Goal: Book appointment/travel/reservation

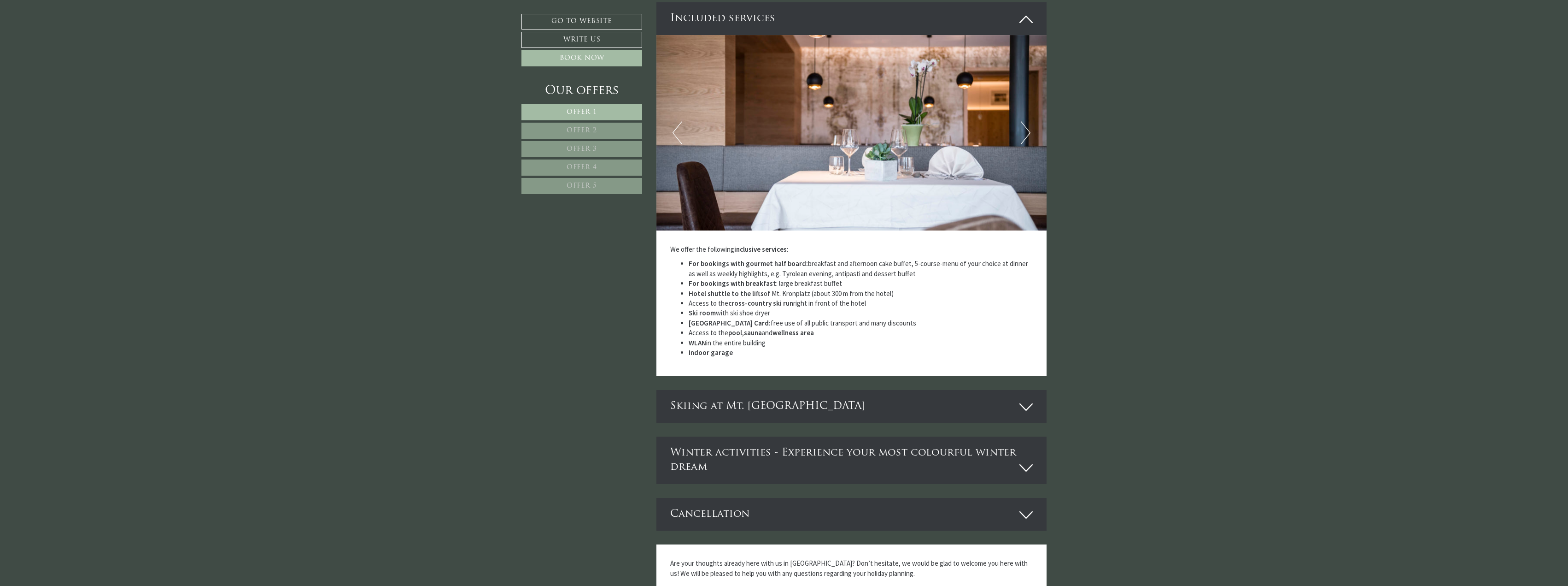
scroll to position [2398, 0]
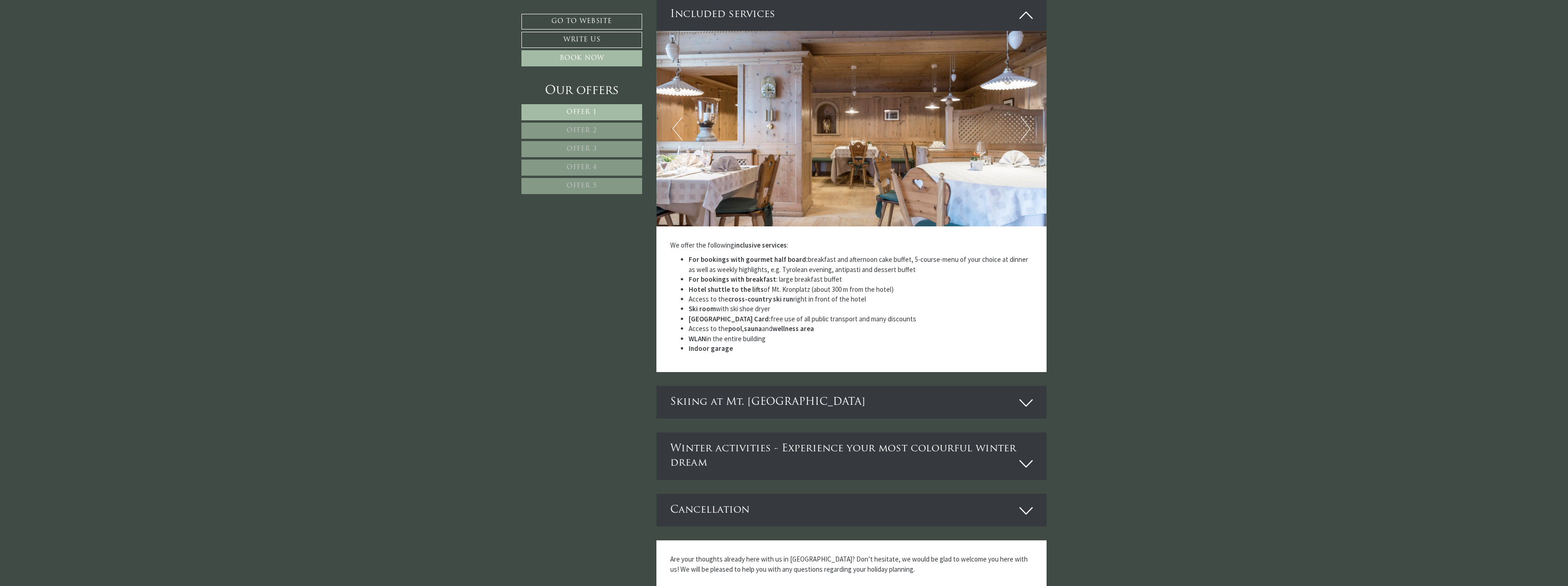
click at [1030, 406] on icon at bounding box center [1026, 403] width 13 height 16
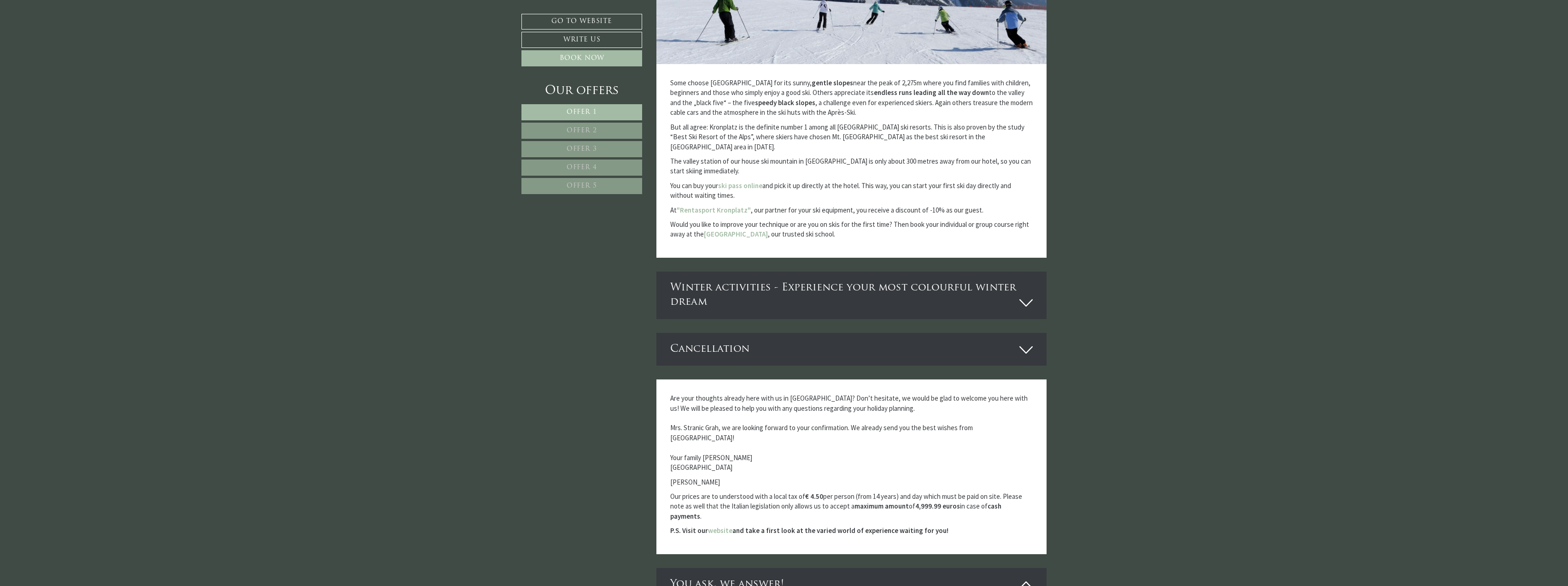
scroll to position [2951, 0]
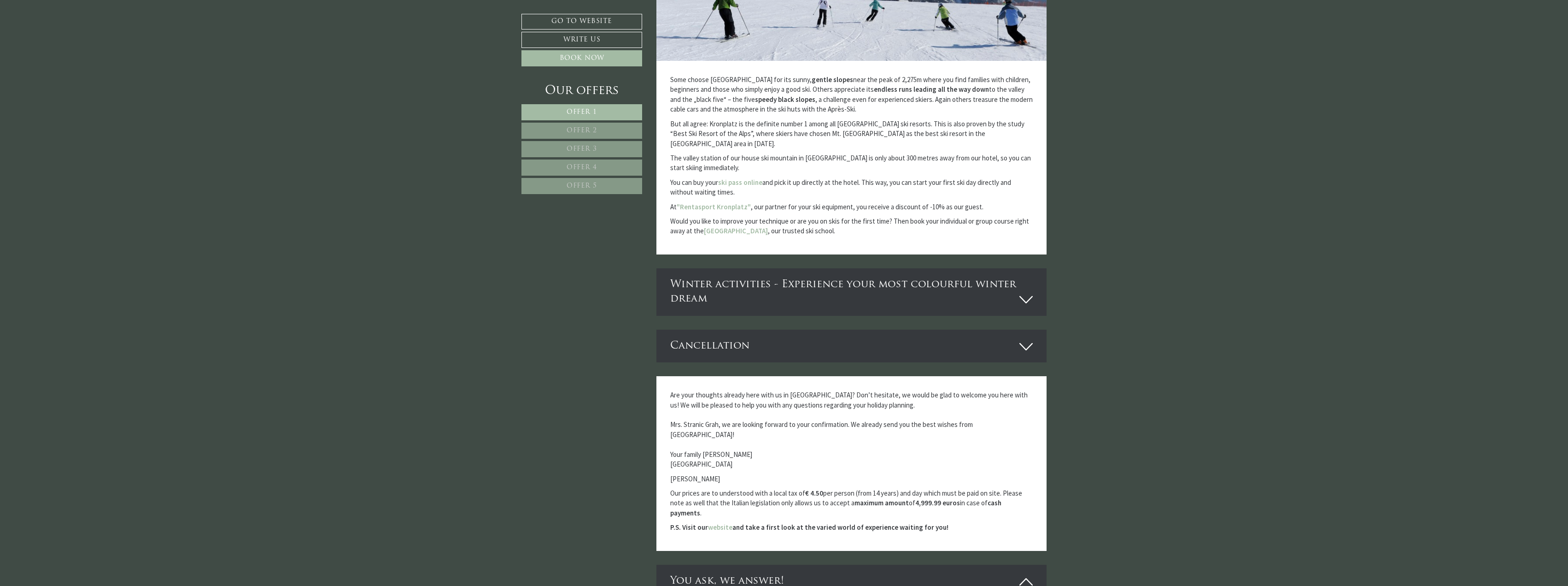
drag, startPoint x: 923, startPoint y: 348, endPoint x: 1304, endPoint y: 407, distance: 385.5
drag, startPoint x: 1024, startPoint y: 286, endPoint x: 1054, endPoint y: 307, distance: 36.6
click at [1023, 292] on icon at bounding box center [1026, 300] width 13 height 16
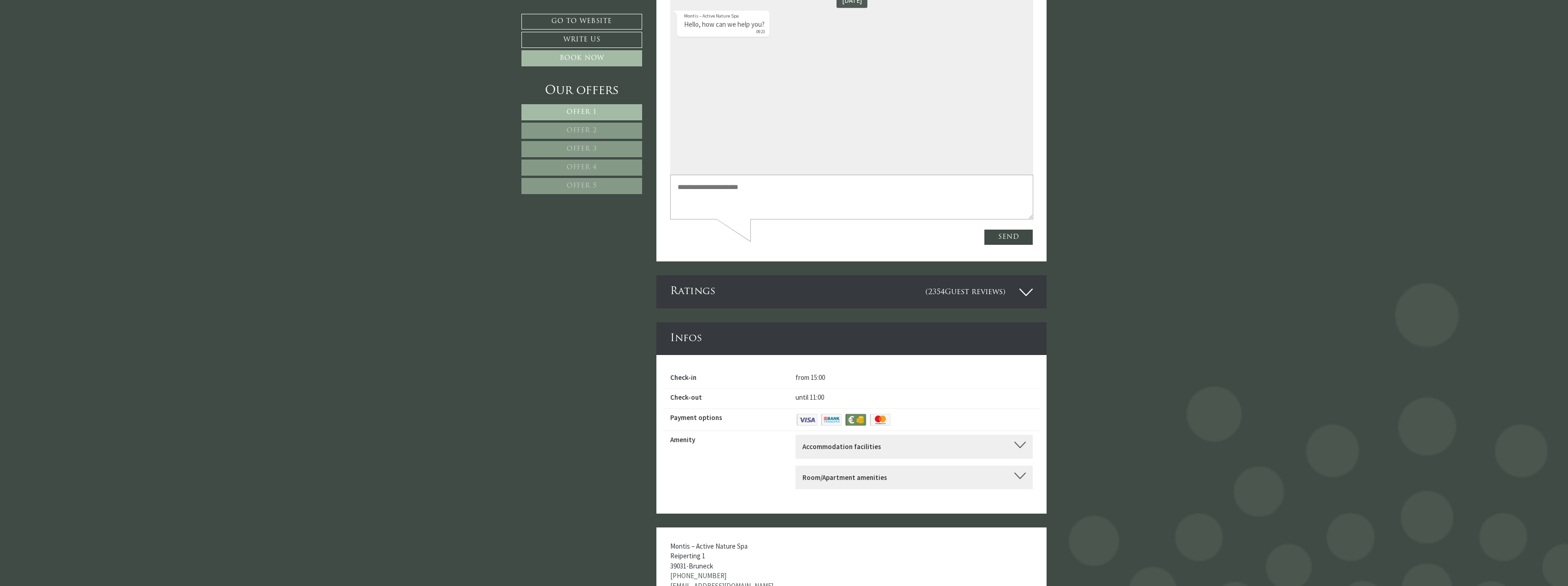
scroll to position [3965, 0]
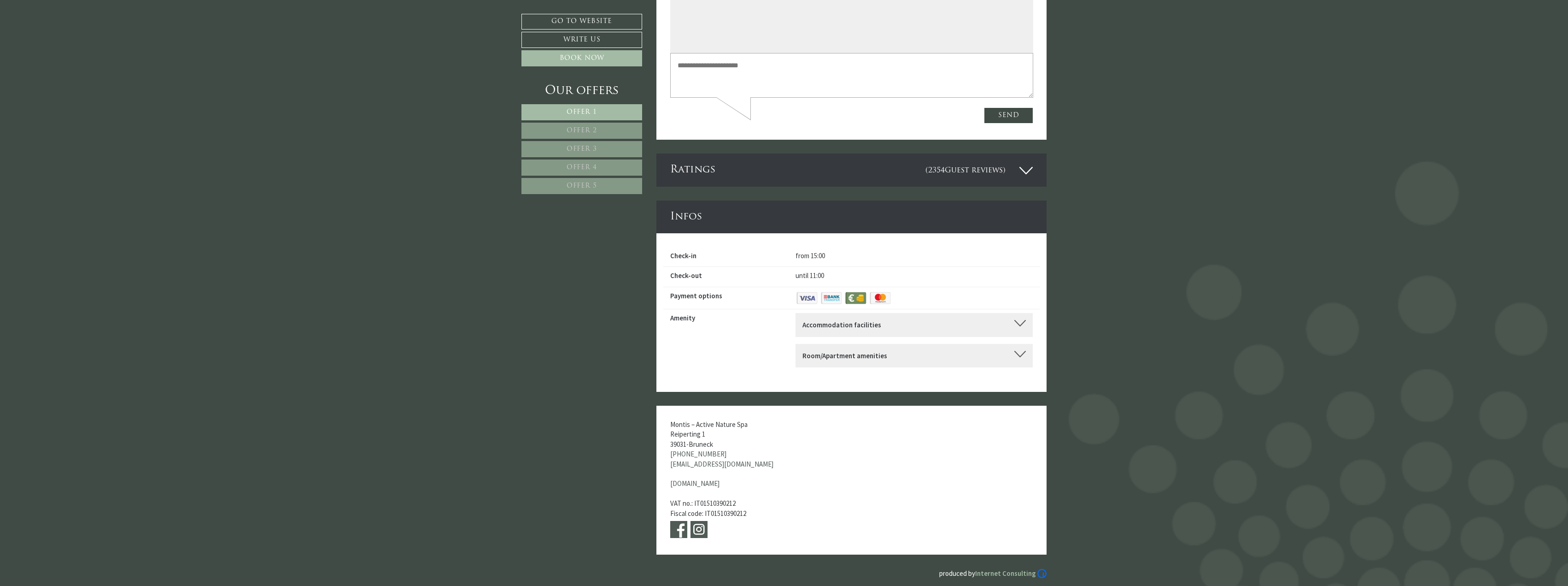
click at [838, 320] on b "Accommodation facilities" at bounding box center [841, 324] width 79 height 9
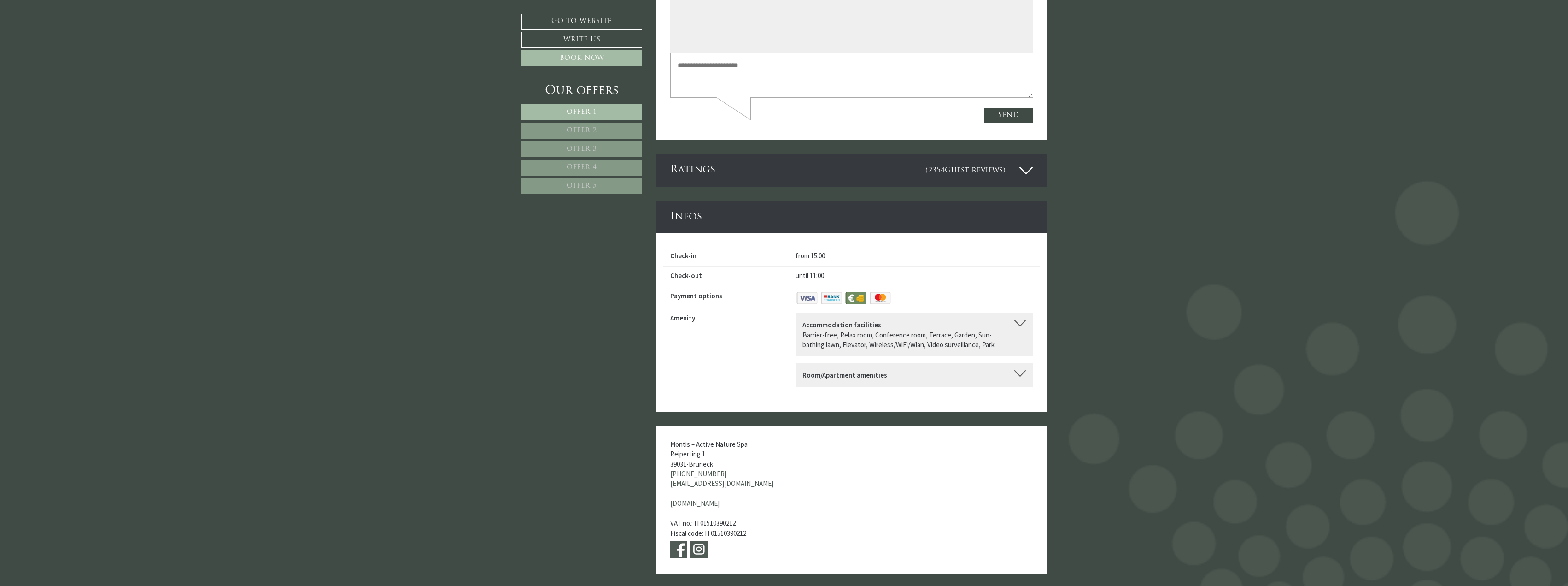
click at [889, 370] on div "Room/Apartment amenities" at bounding box center [914, 375] width 223 height 10
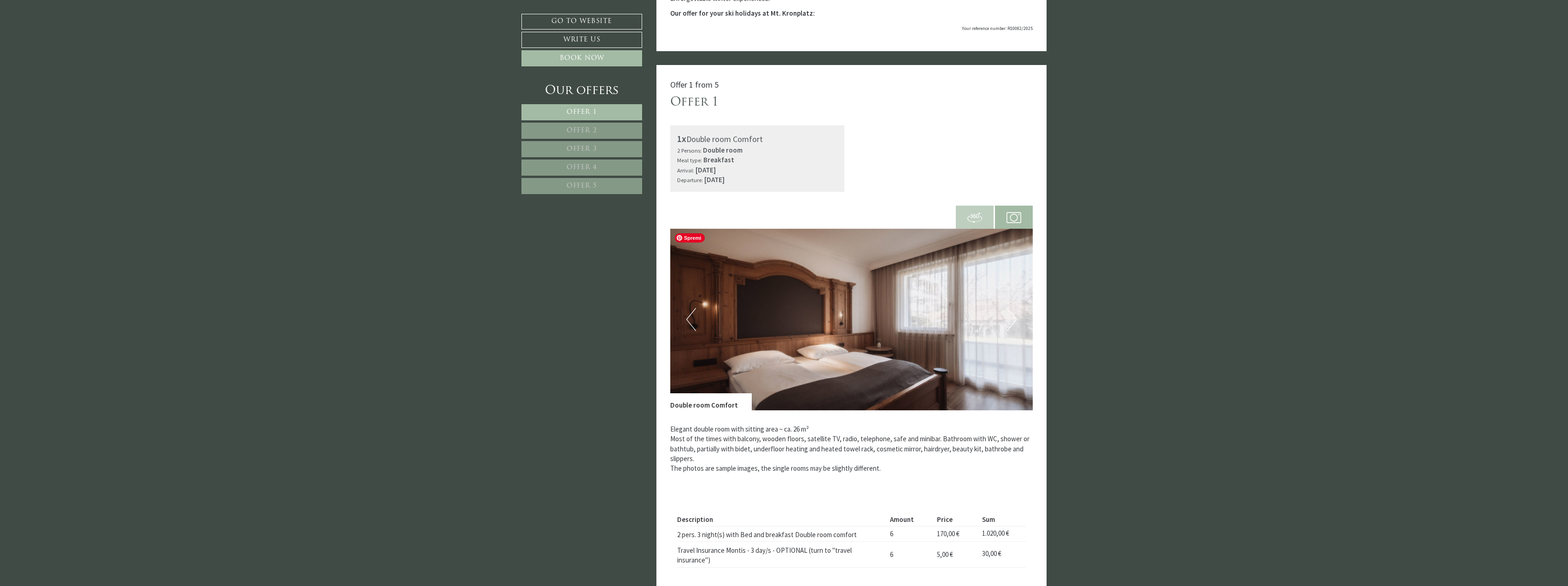
scroll to position [185, 0]
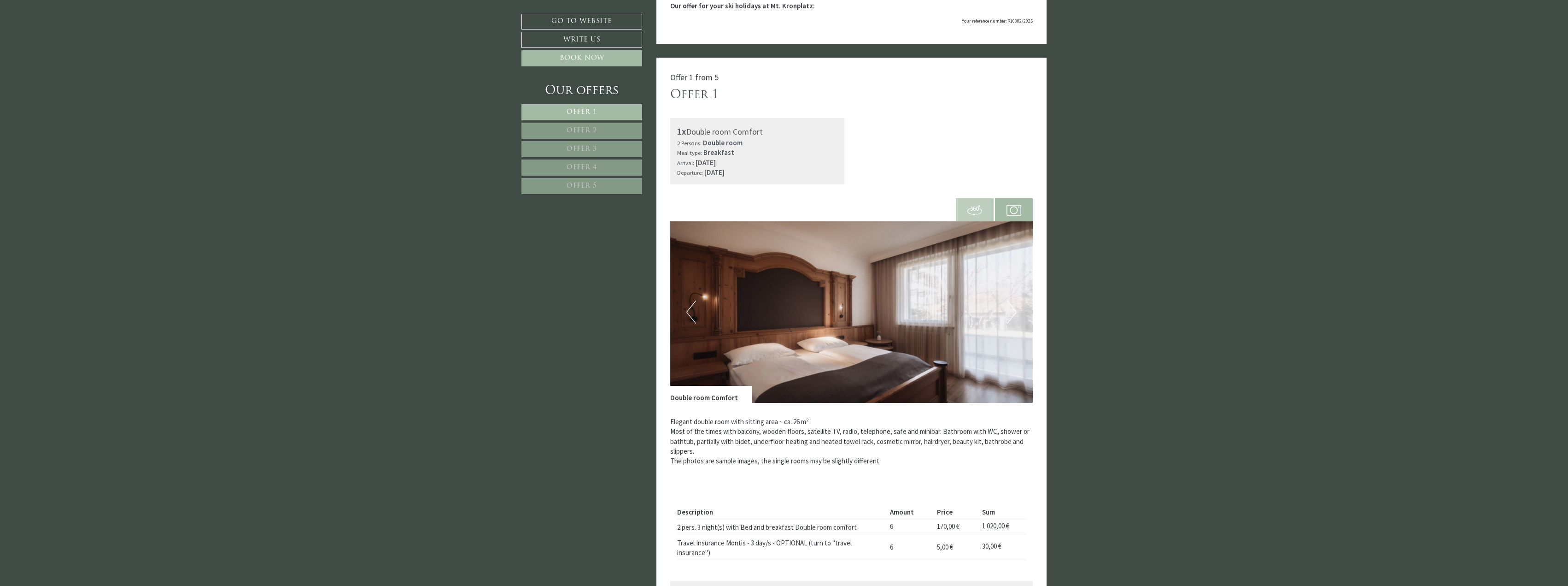
click at [581, 130] on span "Offer 2" at bounding box center [582, 130] width 31 height 7
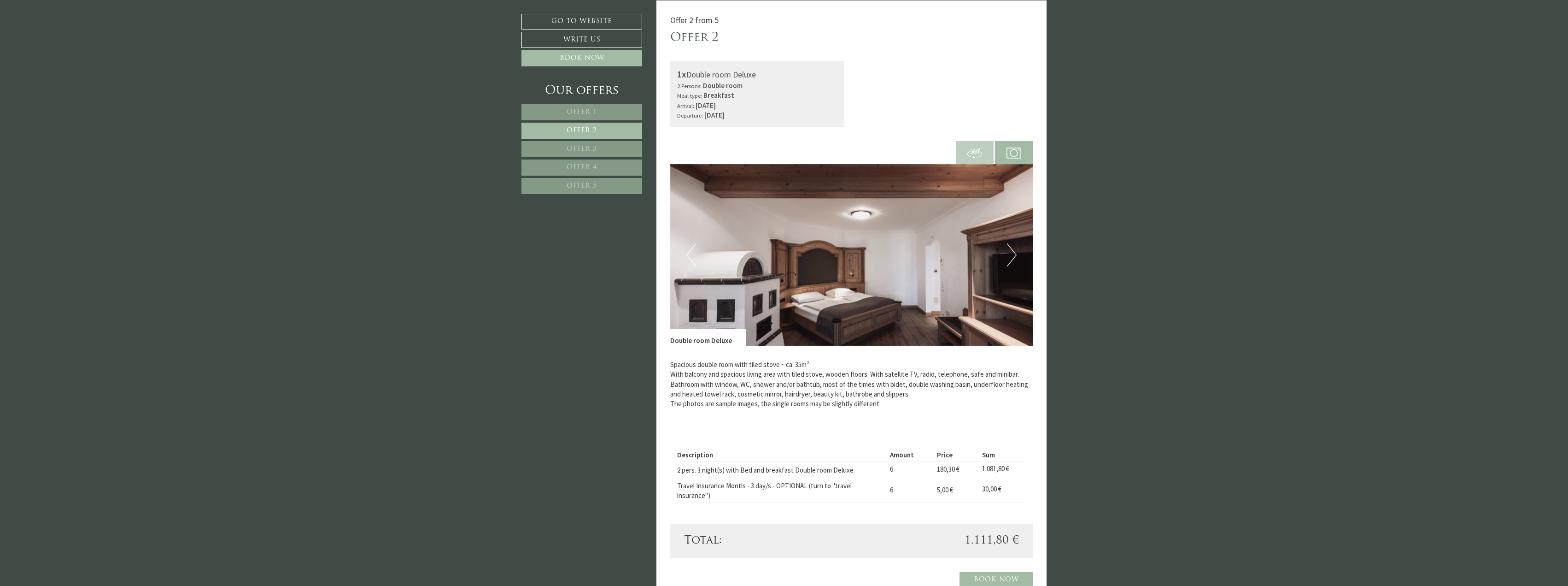
click at [580, 145] on span "Offer 3" at bounding box center [582, 148] width 31 height 7
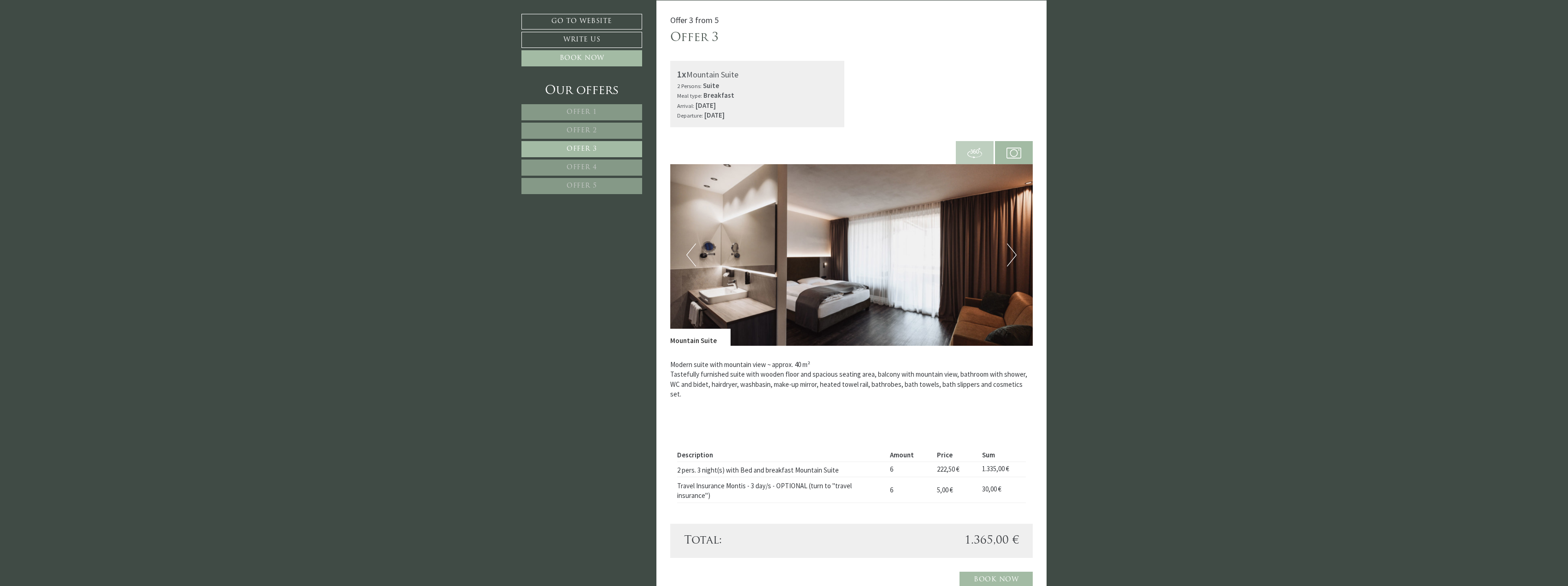
click at [585, 113] on span "Offer 1" at bounding box center [582, 112] width 31 height 7
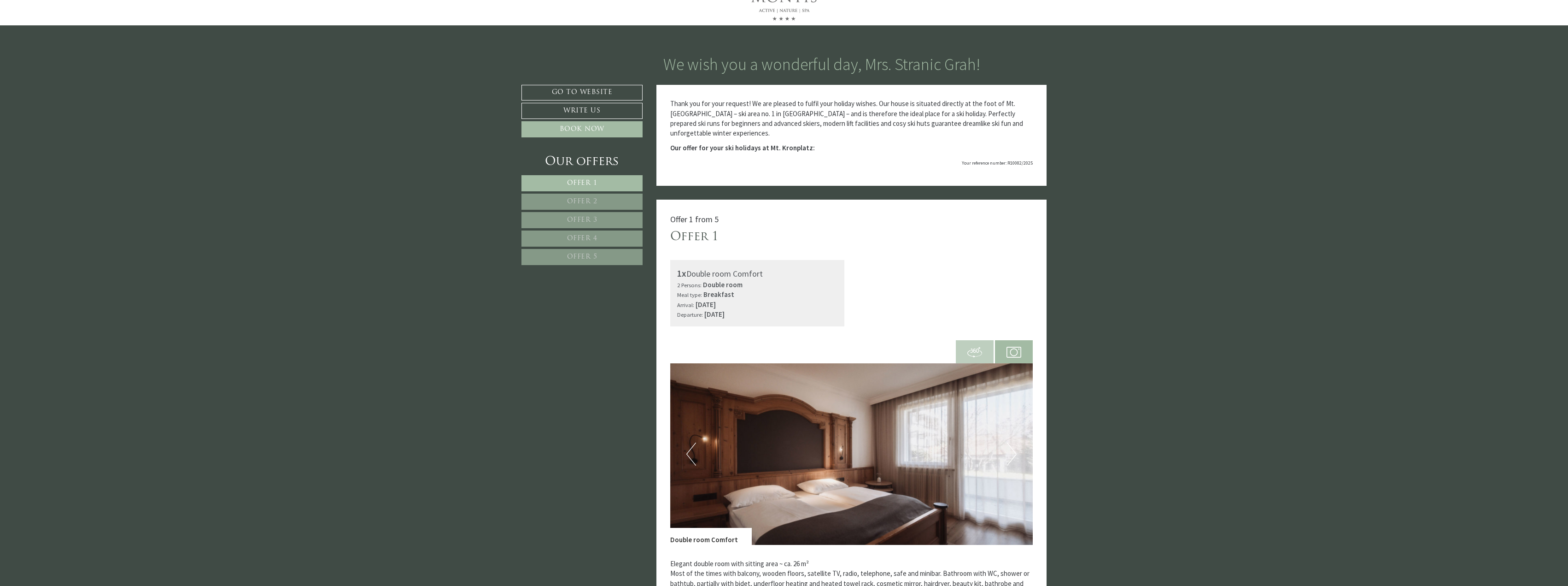
scroll to position [0, 0]
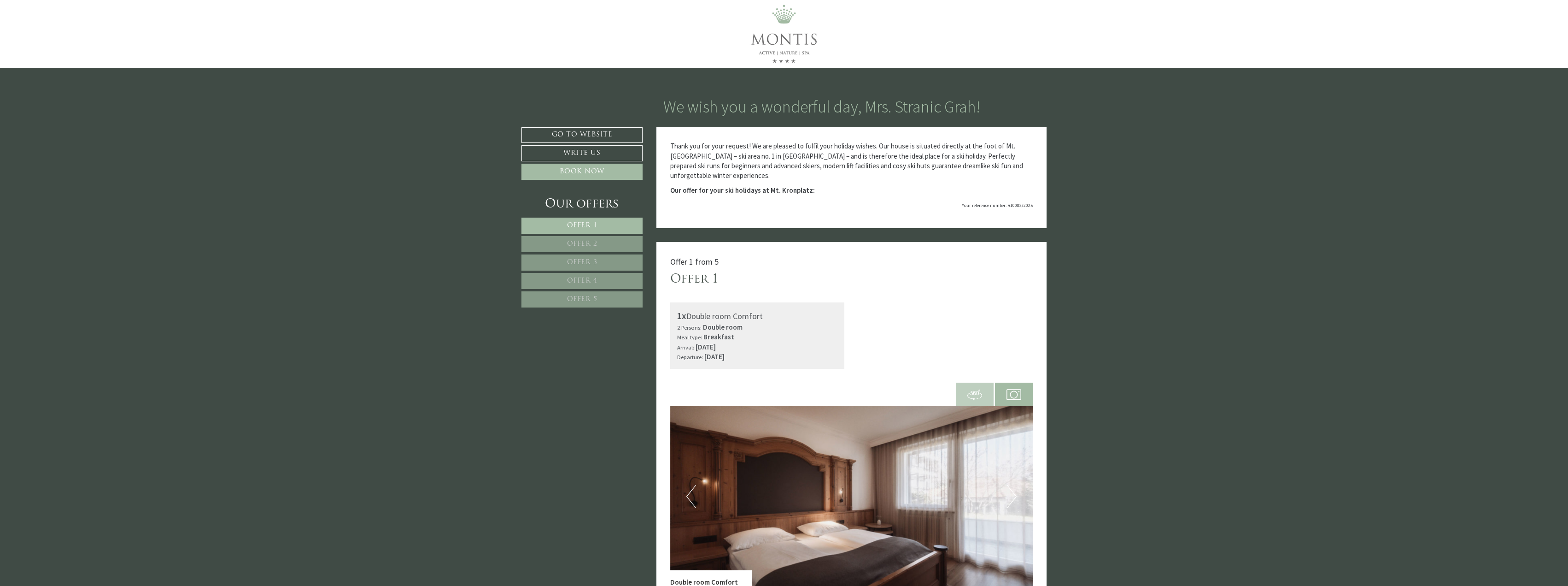
click at [586, 224] on span "Offer 1" at bounding box center [583, 225] width 31 height 7
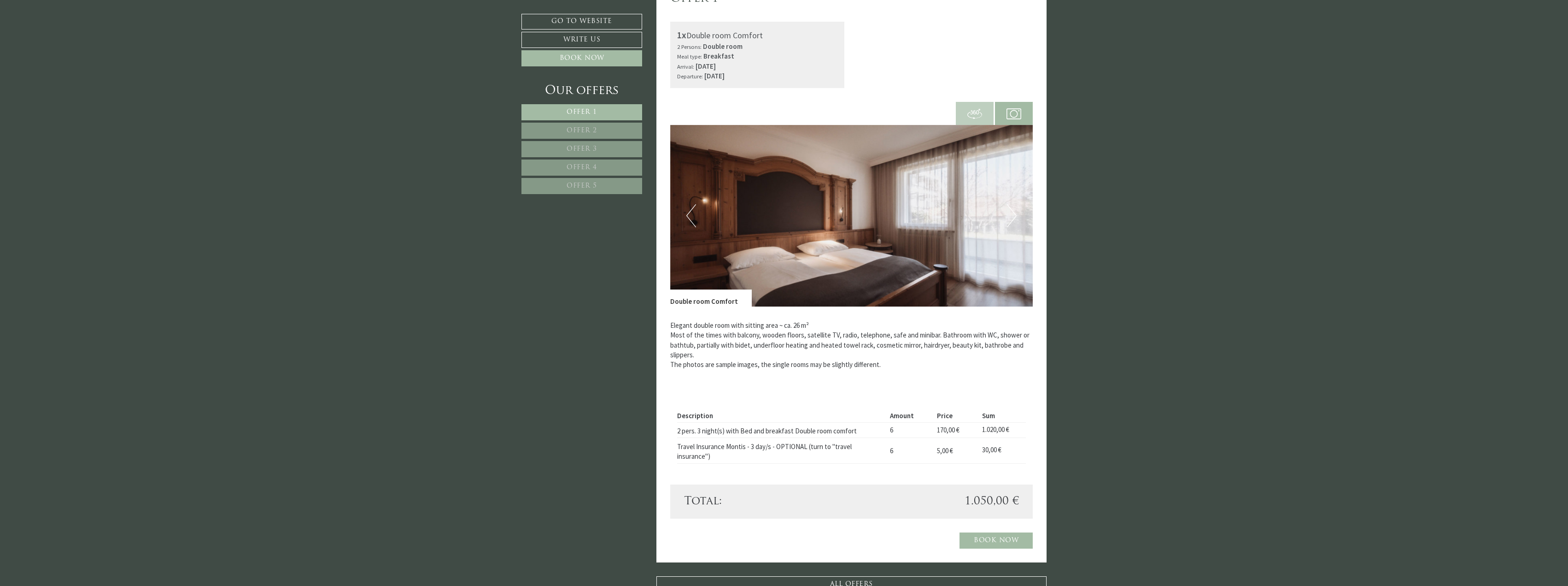
scroll to position [334, 0]
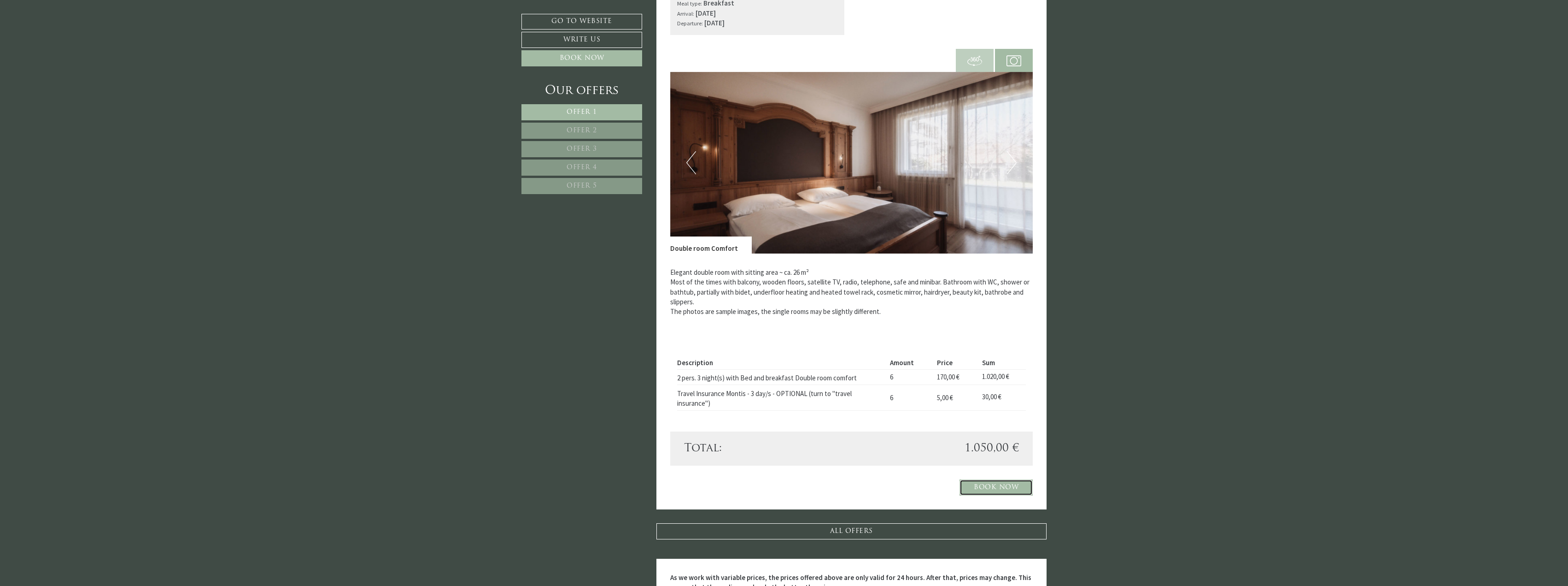
click at [985, 486] on link "Book now" at bounding box center [996, 488] width 73 height 16
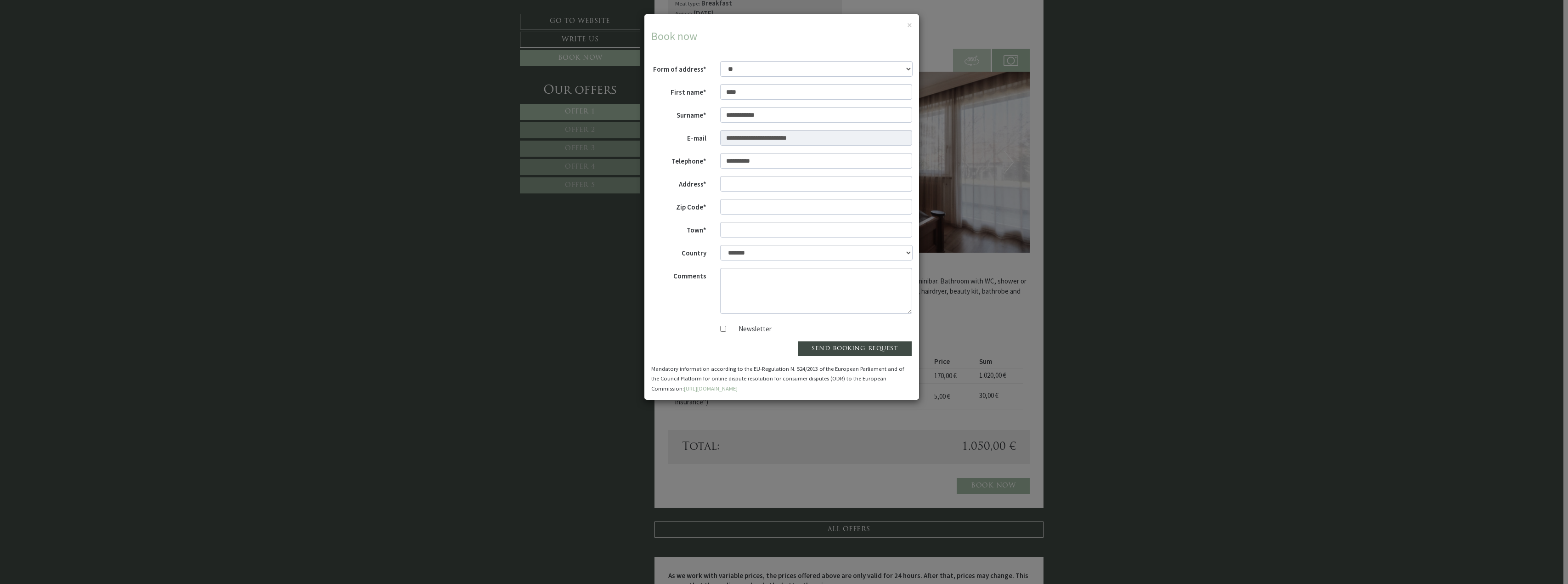
click at [1172, 305] on div "**********" at bounding box center [784, 292] width 1568 height 584
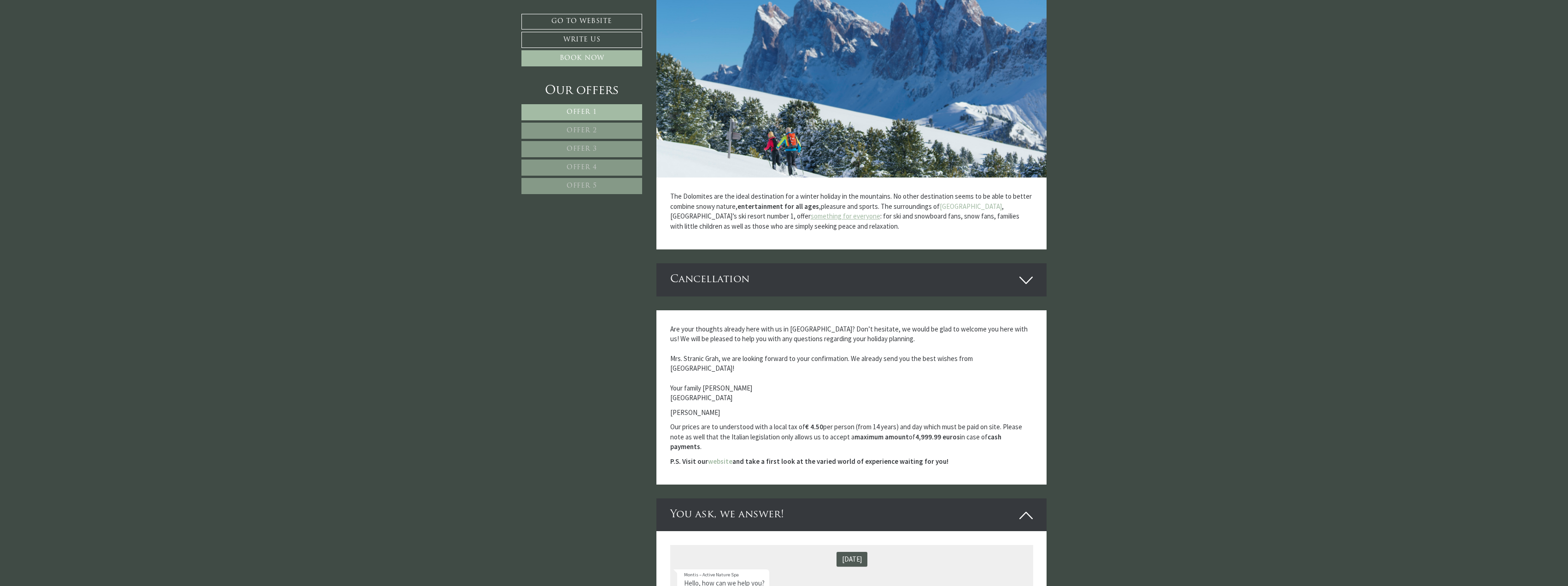
scroll to position [2040, 0]
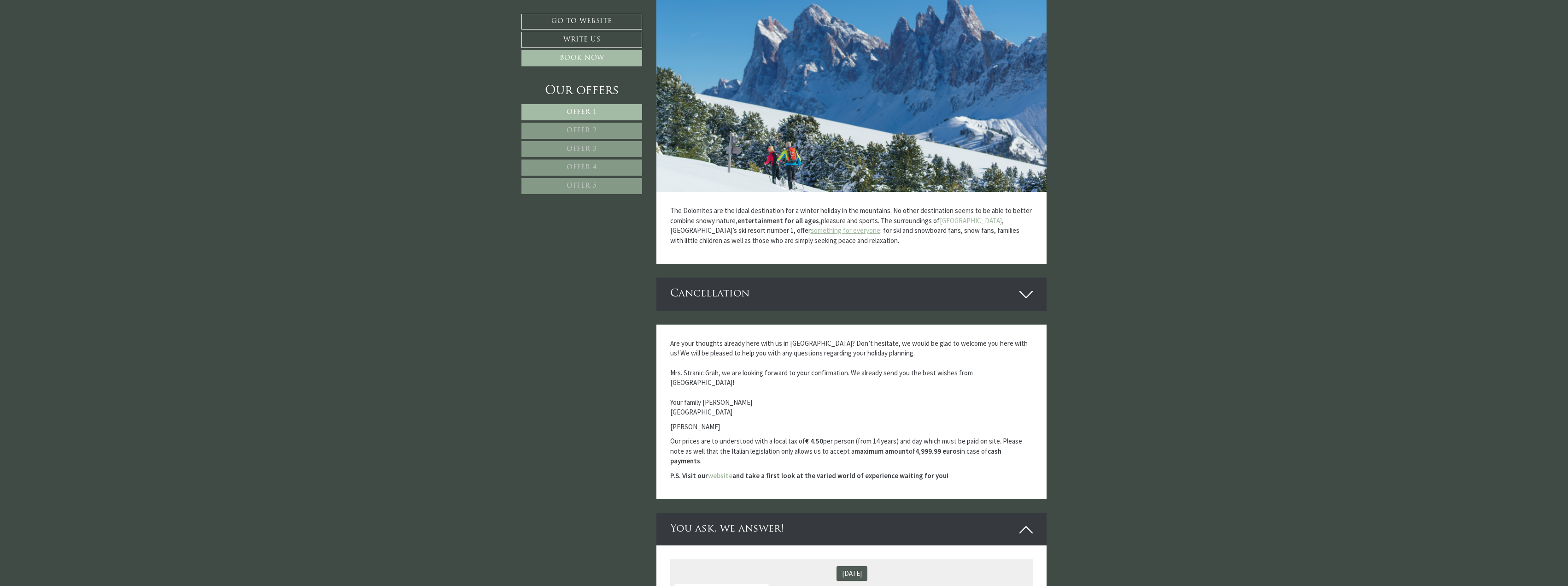
drag, startPoint x: 177, startPoint y: 50, endPoint x: 145, endPoint y: 25, distance: 40.6
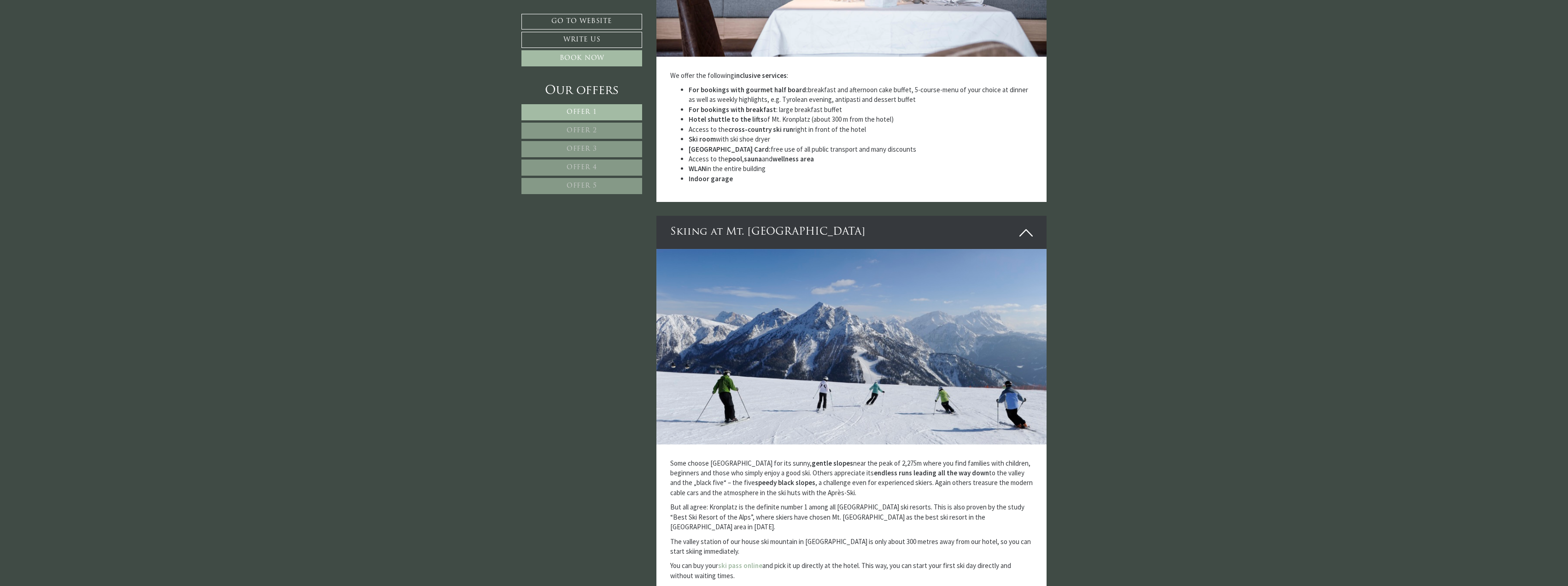
scroll to position [1383, 0]
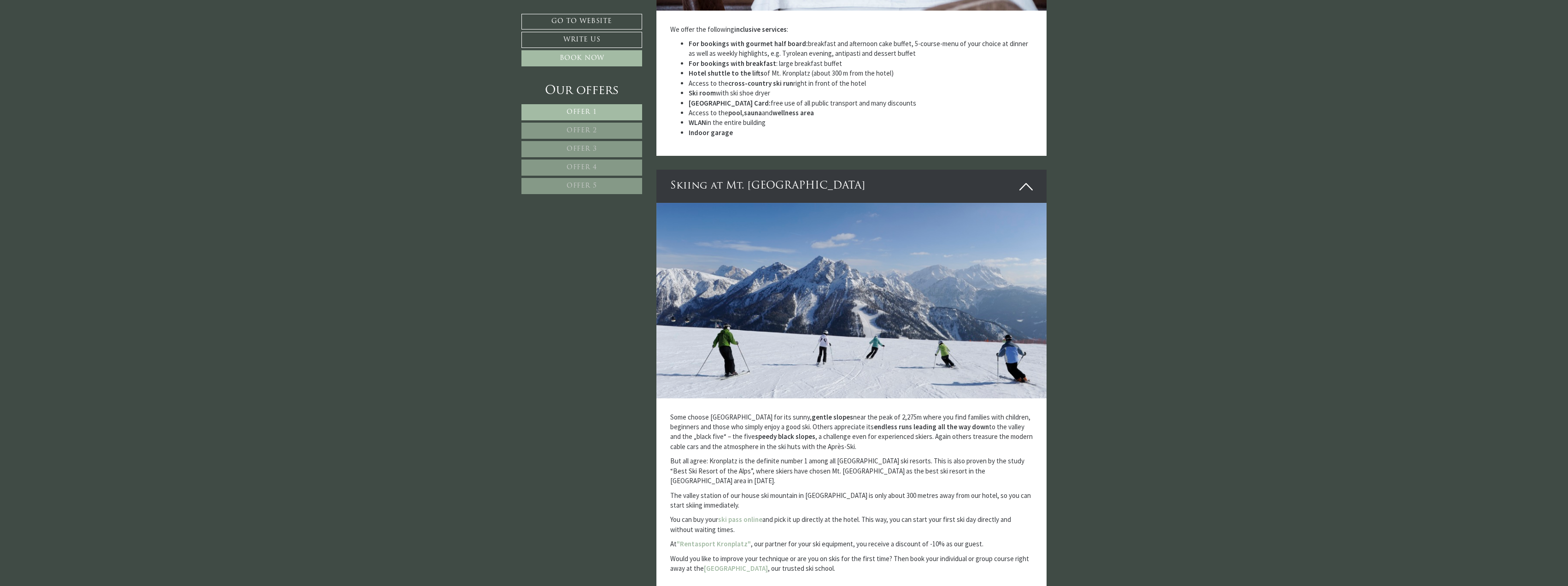
drag, startPoint x: 774, startPoint y: 162, endPoint x: 874, endPoint y: 461, distance: 315.3
click at [874, 461] on p "But all agree: Kronplatz is the definite number 1 among all [GEOGRAPHIC_DATA] s…" at bounding box center [852, 471] width 363 height 29
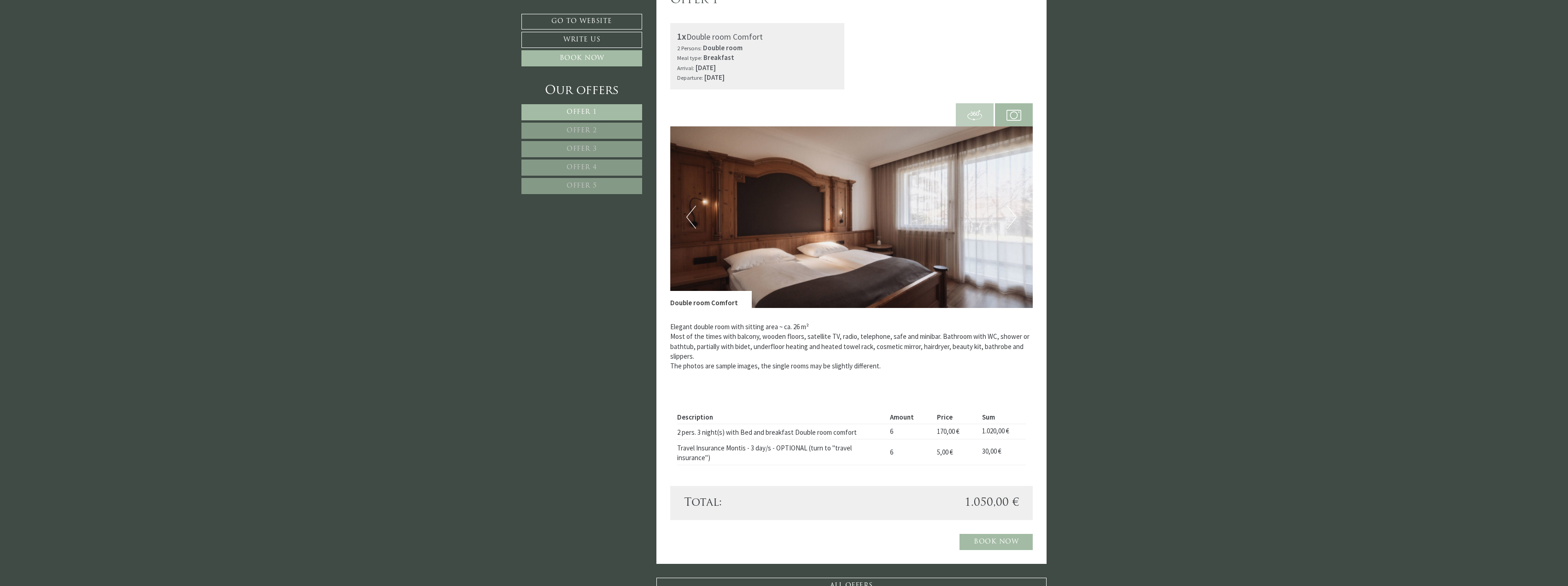
scroll to position [277, 0]
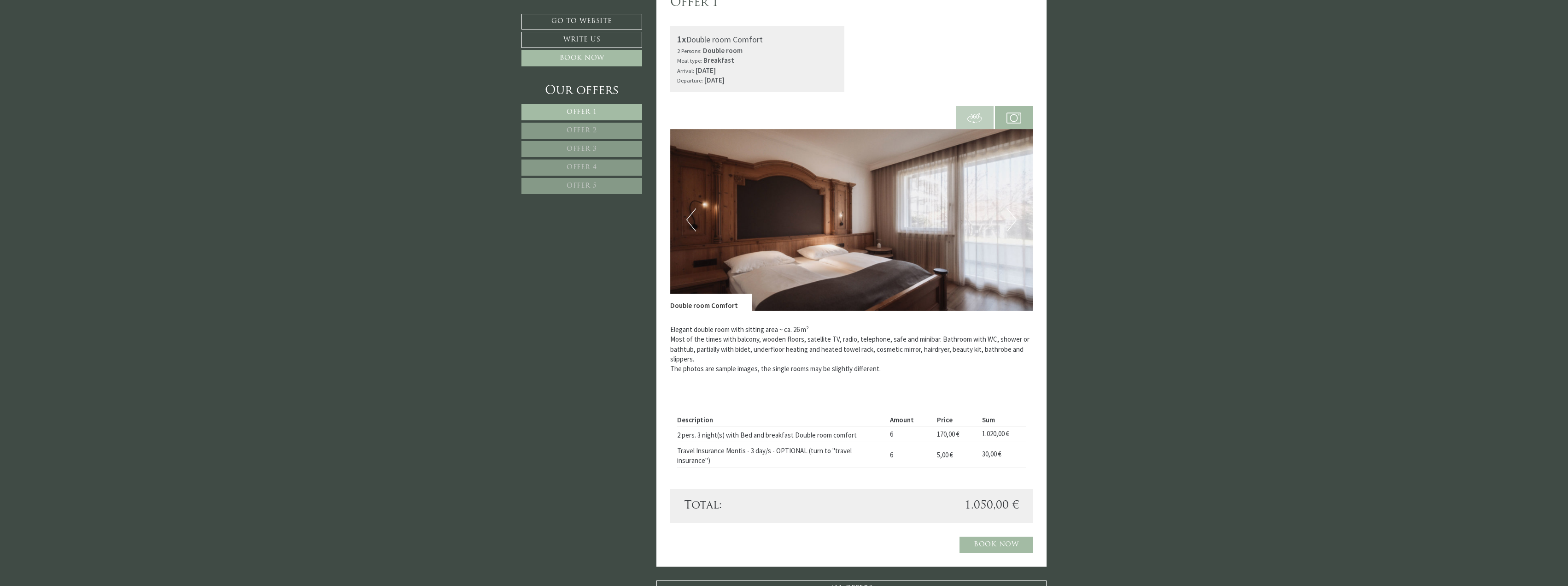
click at [904, 380] on div "Elegant double room with sitting area ~ ca. 26 m² Most of the times with balcon…" at bounding box center [852, 352] width 363 height 82
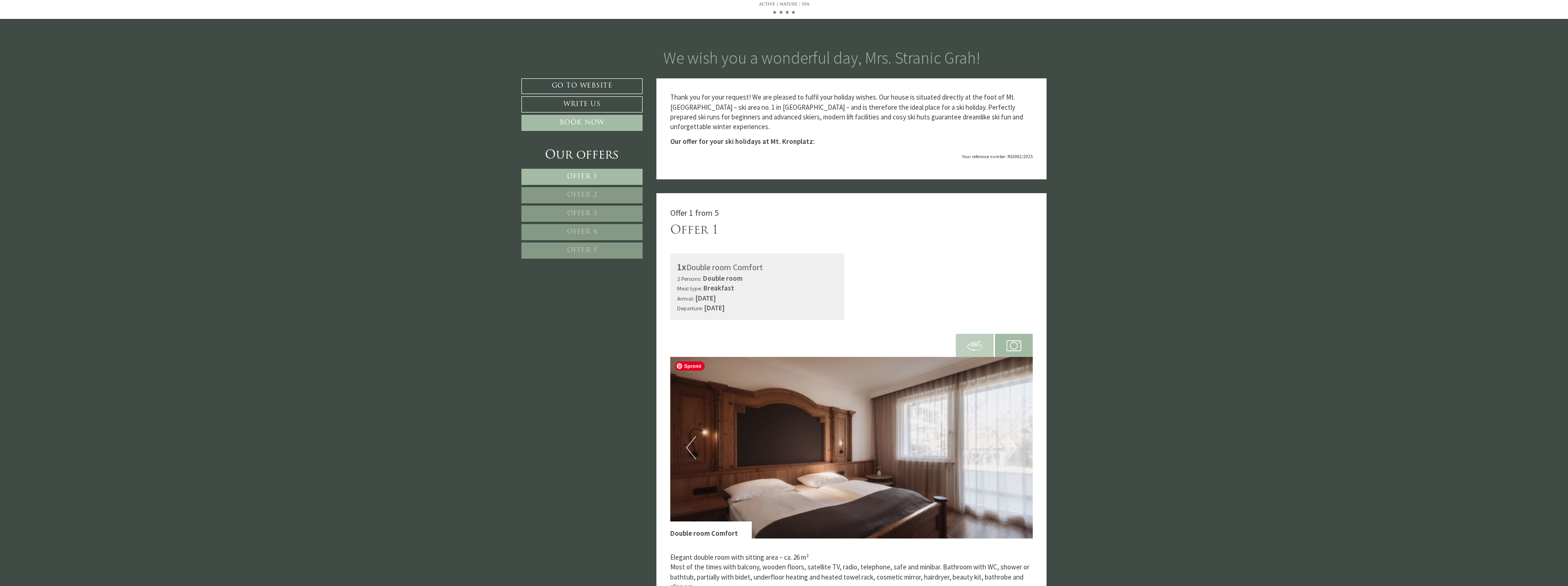
scroll to position [46, 0]
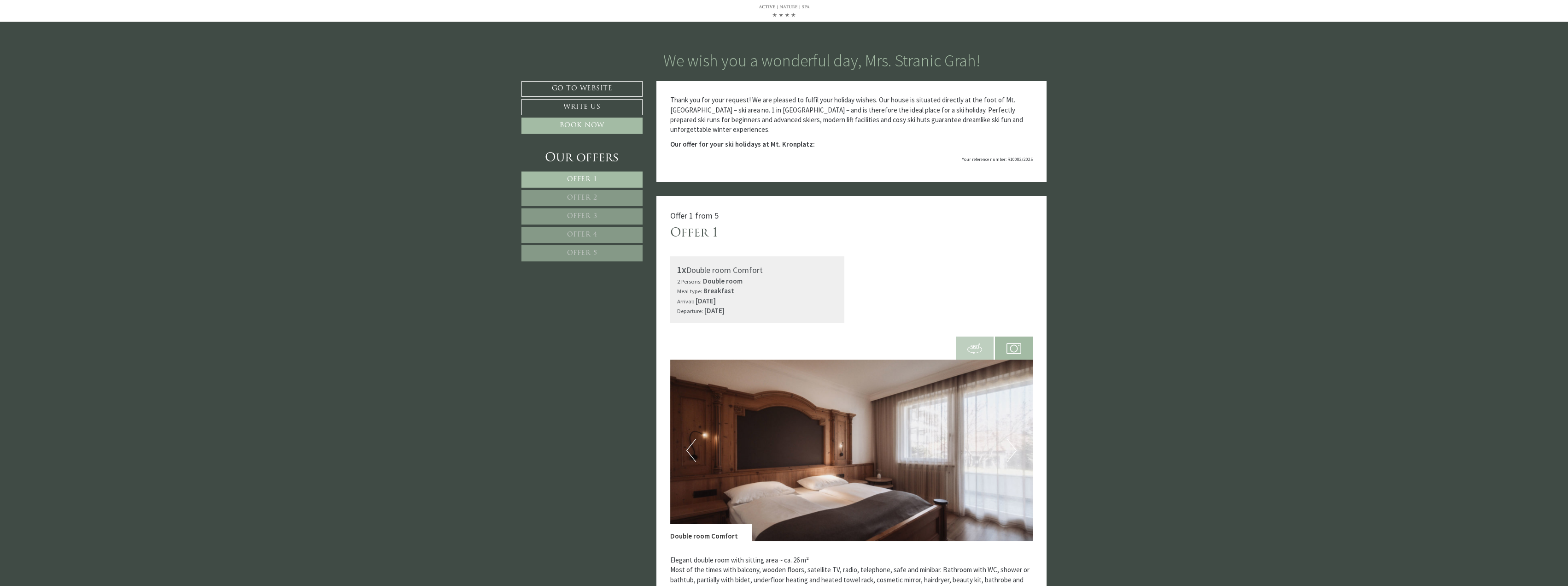
click at [584, 194] on span "Offer 2" at bounding box center [583, 197] width 31 height 7
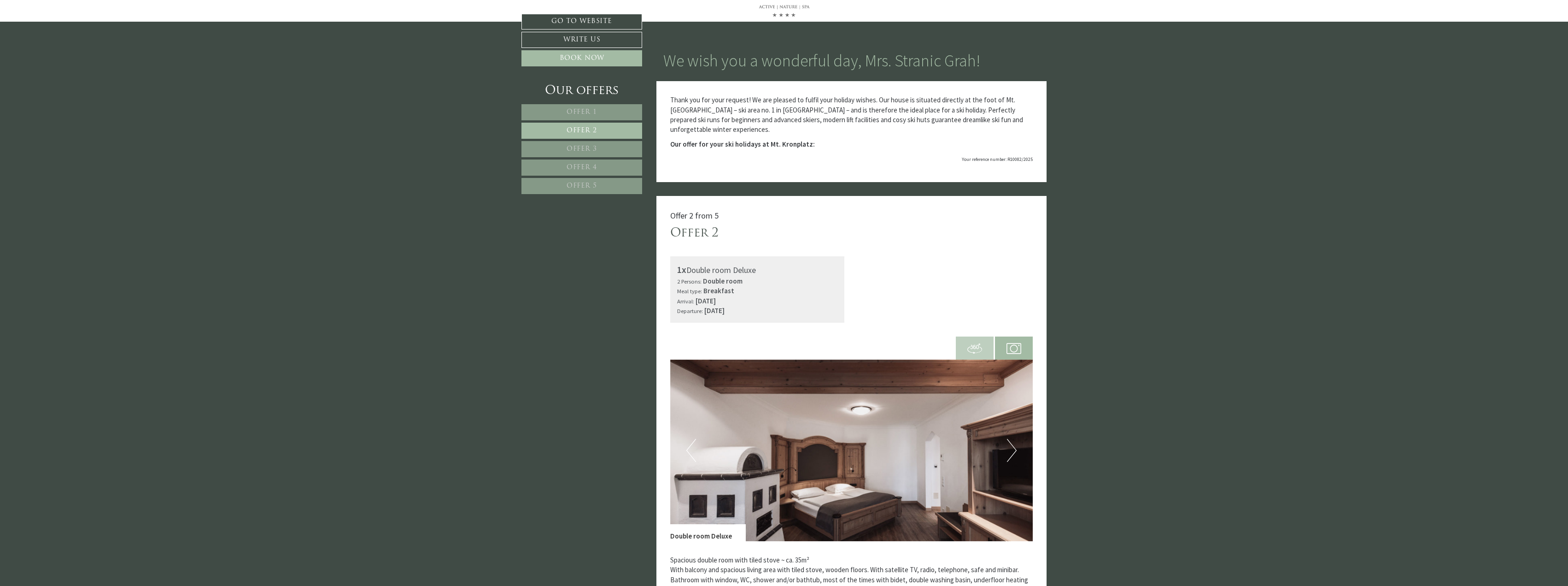
scroll to position [241, 0]
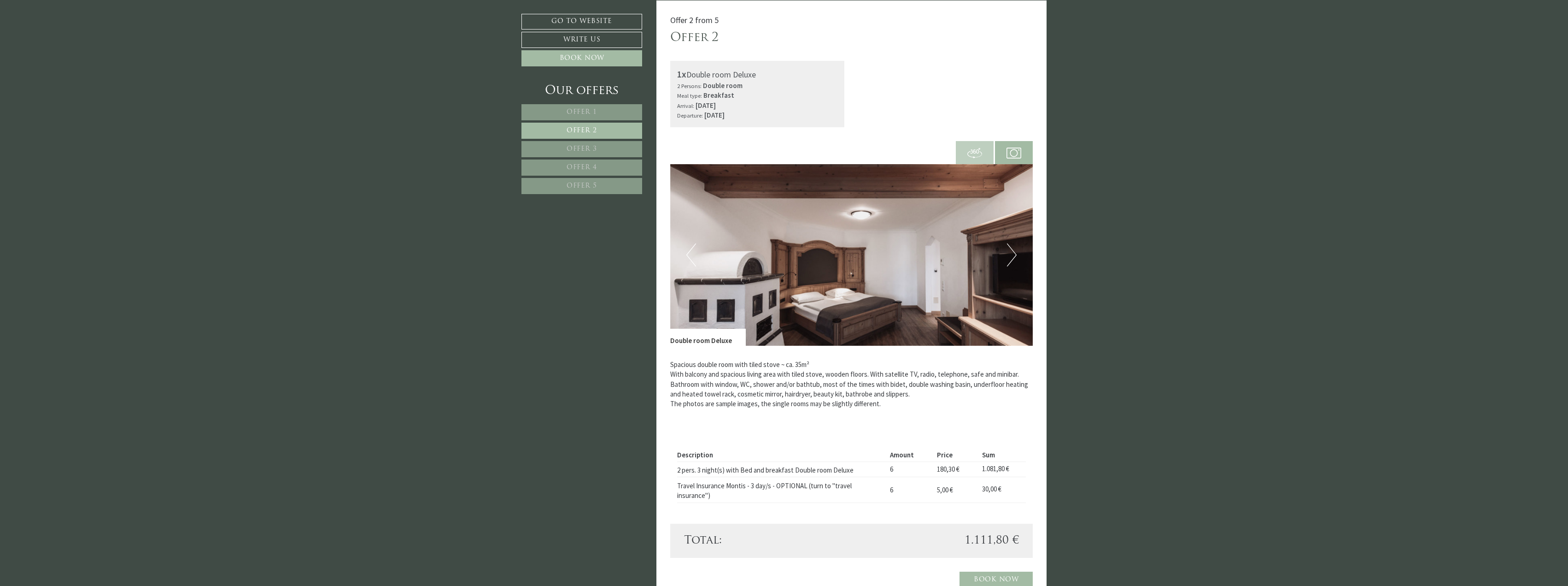
click at [590, 145] on span "Offer 3" at bounding box center [582, 148] width 31 height 7
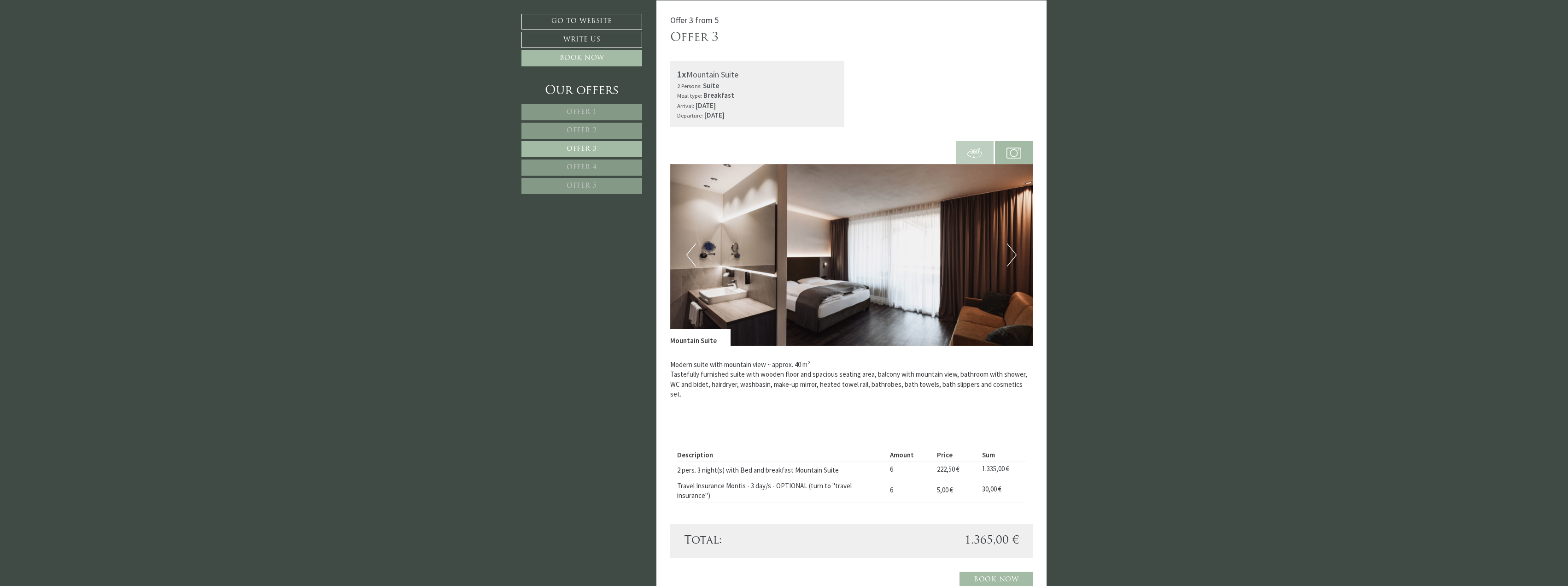
click at [586, 164] on span "Offer 4" at bounding box center [582, 167] width 31 height 7
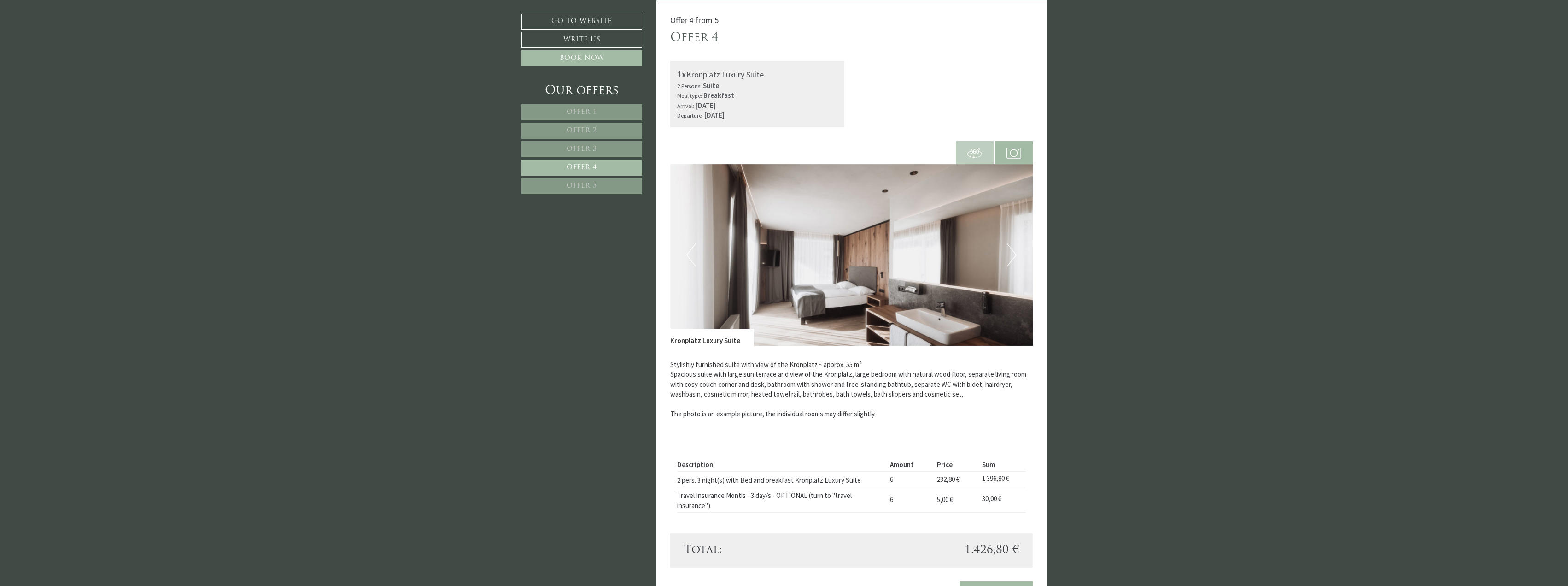
click at [587, 183] on span "Offer 5" at bounding box center [582, 186] width 31 height 7
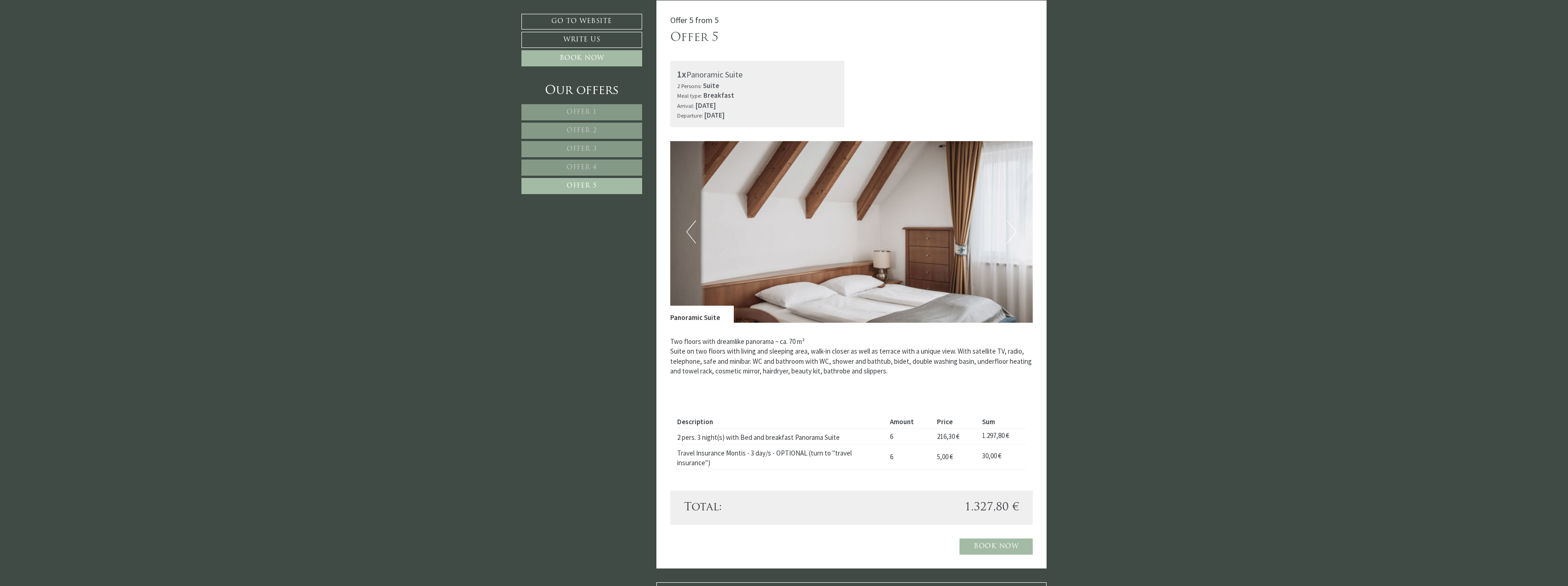
click at [592, 111] on span "Offer 1" at bounding box center [582, 112] width 31 height 7
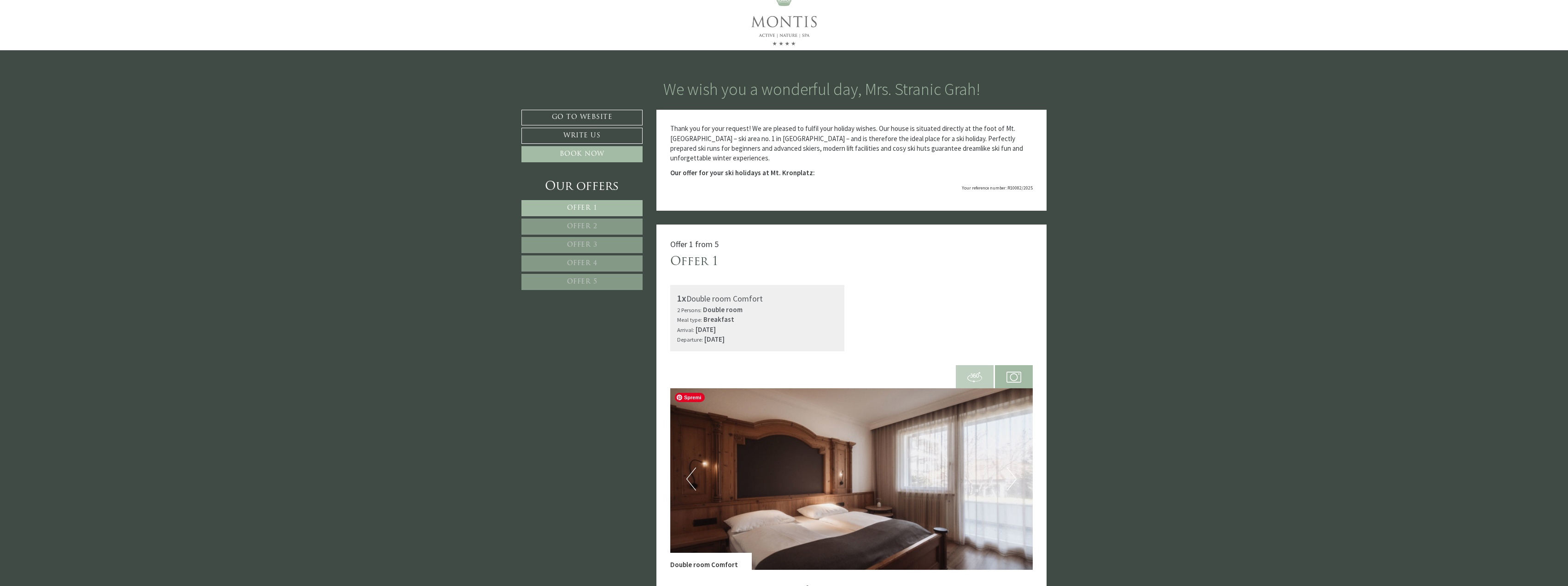
scroll to position [0, 0]
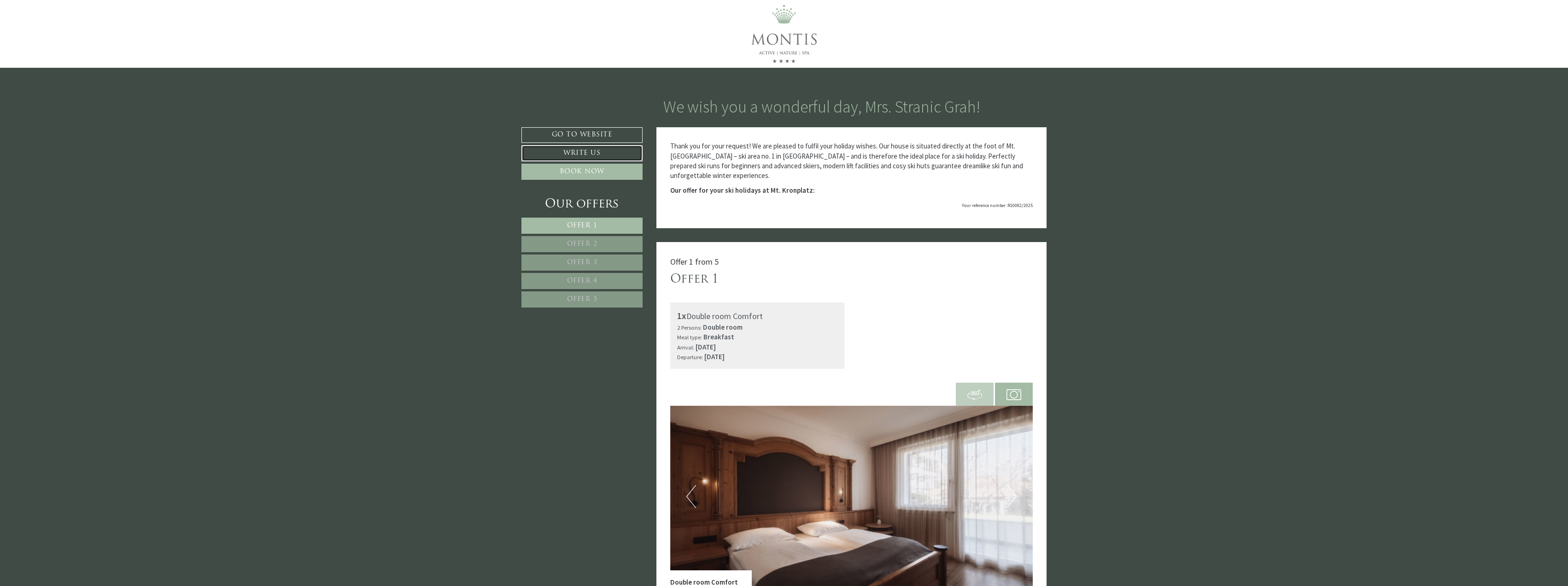
click at [577, 149] on link "Write us" at bounding box center [582, 153] width 121 height 16
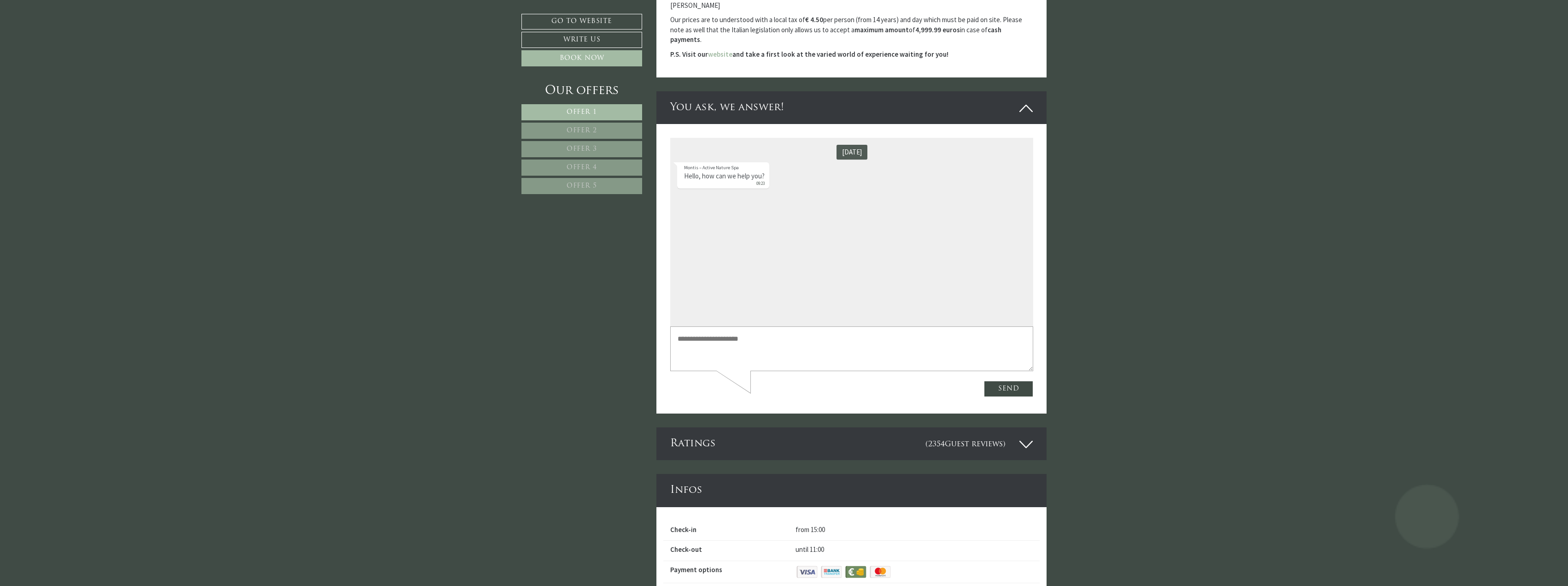
scroll to position [2508, 0]
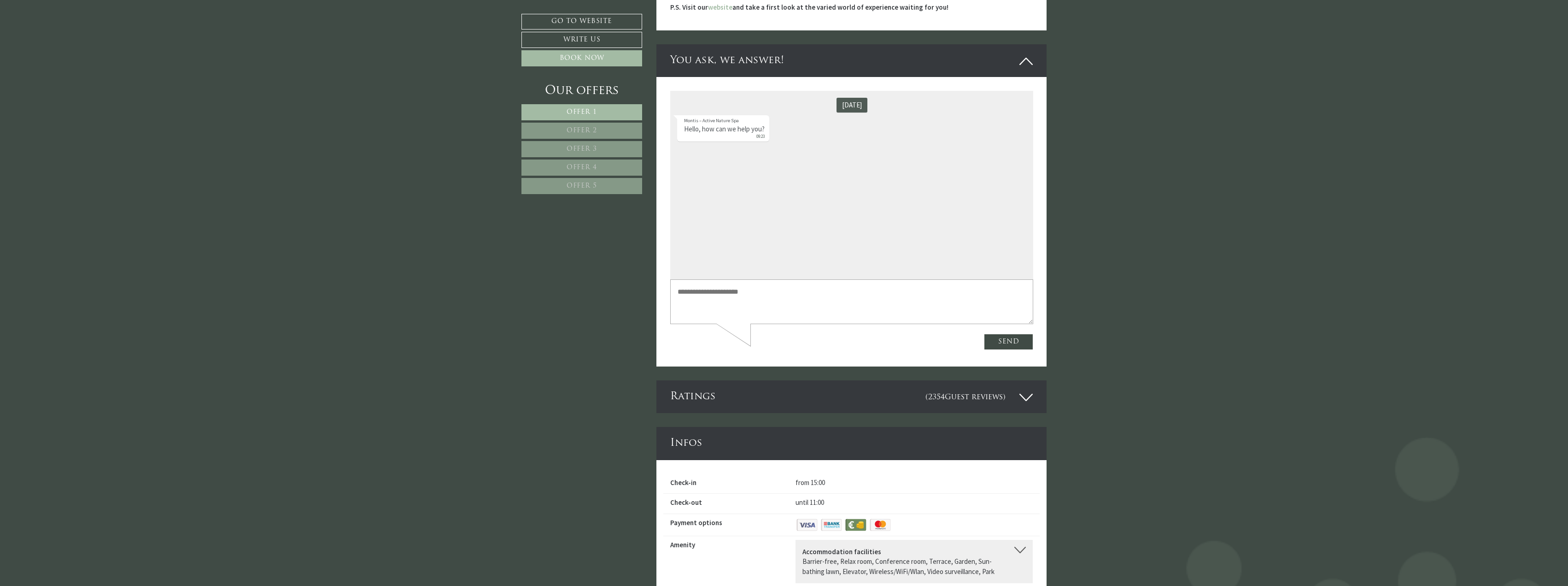
click at [678, 291] on textarea at bounding box center [851, 301] width 363 height 44
type textarea "**********"
click at [1001, 344] on button "Send" at bounding box center [1008, 342] width 49 height 16
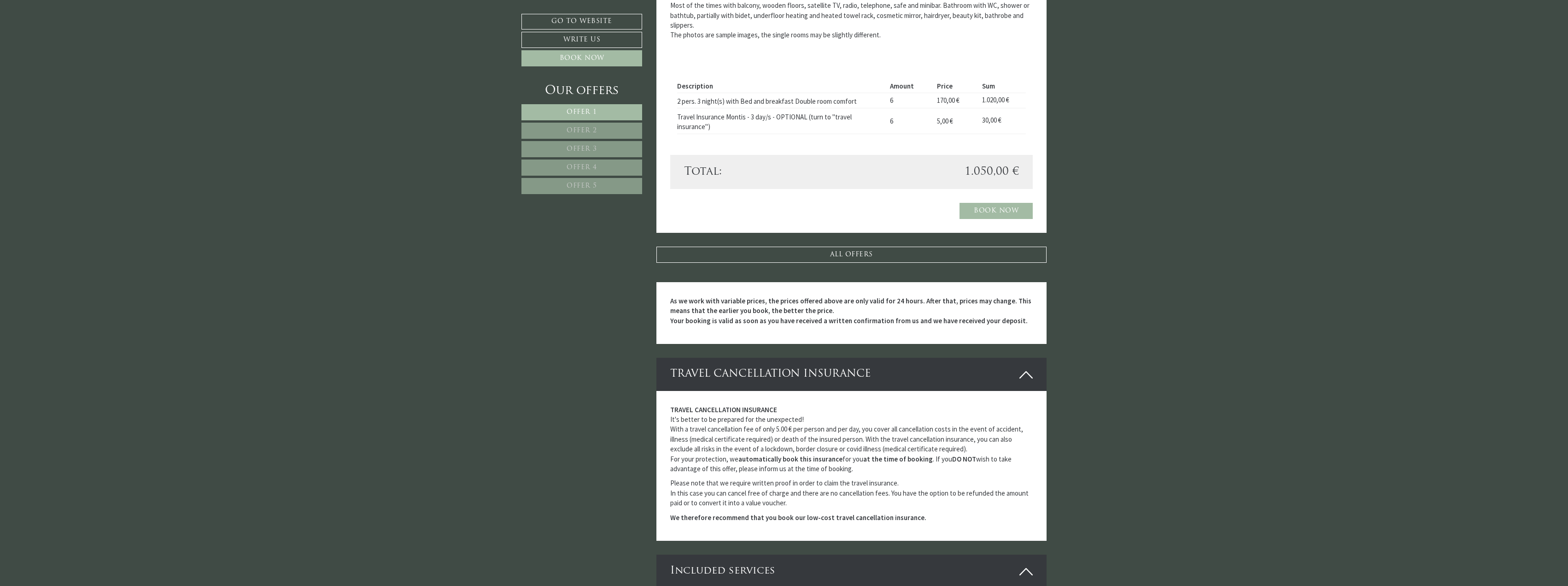
scroll to position [588, 0]
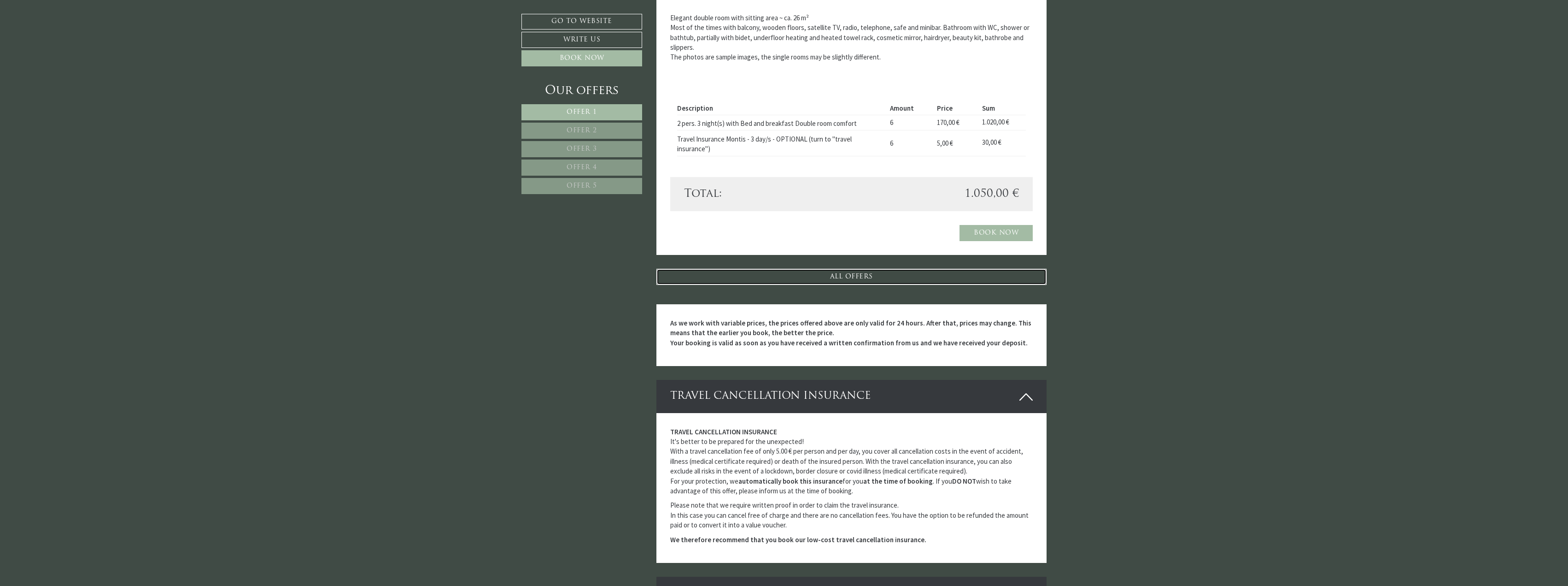
drag, startPoint x: 834, startPoint y: 272, endPoint x: 848, endPoint y: 283, distance: 17.8
click at [834, 272] on link "ALL OFFERS" at bounding box center [852, 277] width 391 height 16
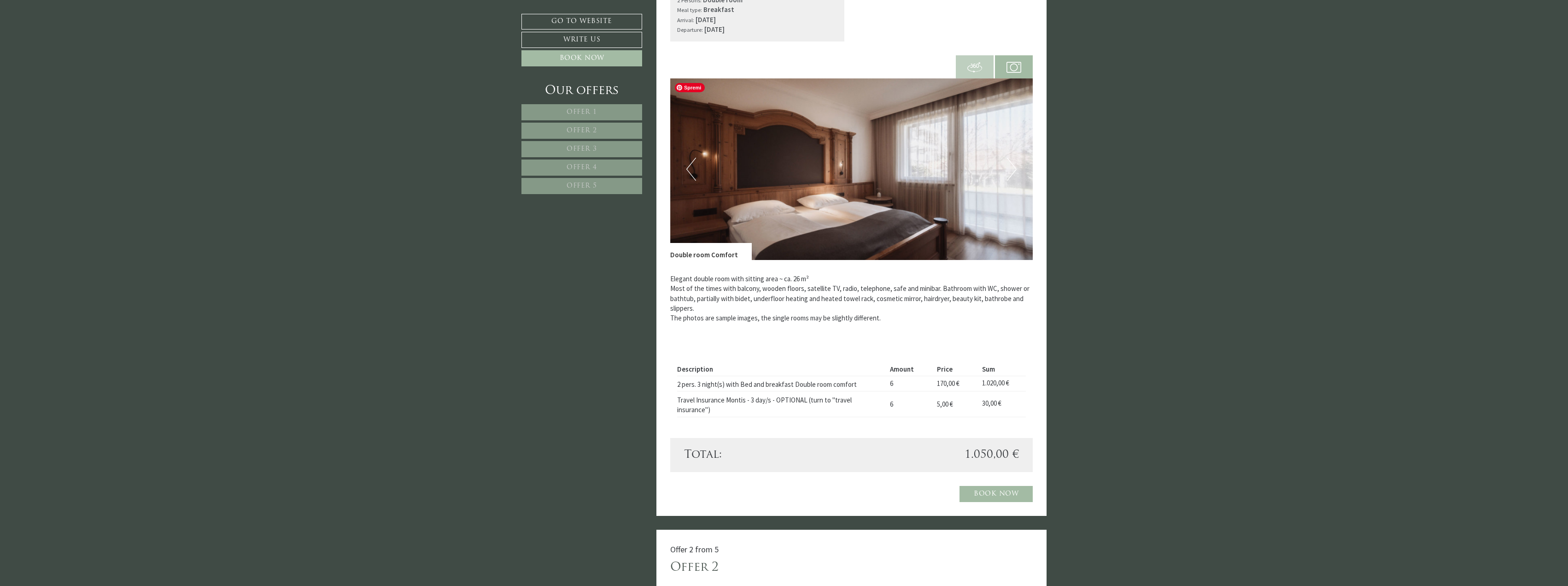
scroll to position [415, 0]
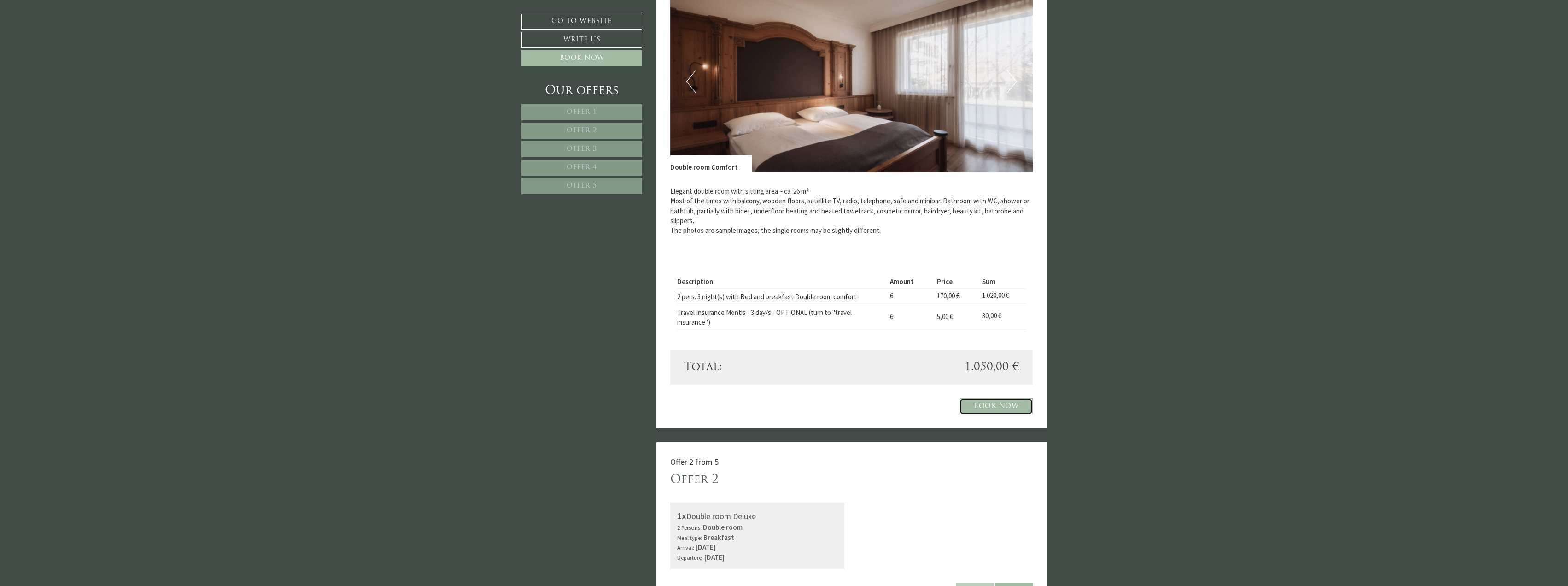
click at [998, 407] on link "Book now" at bounding box center [996, 406] width 73 height 16
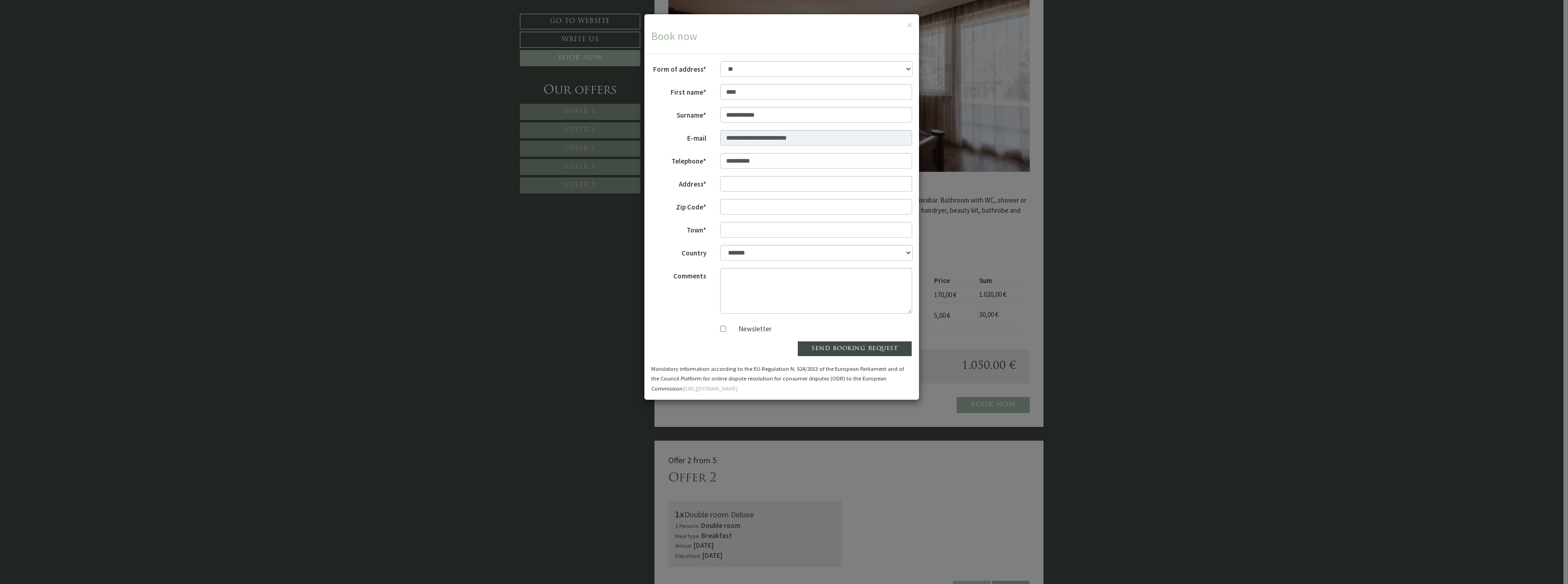
click at [1095, 380] on div "**********" at bounding box center [784, 292] width 1568 height 584
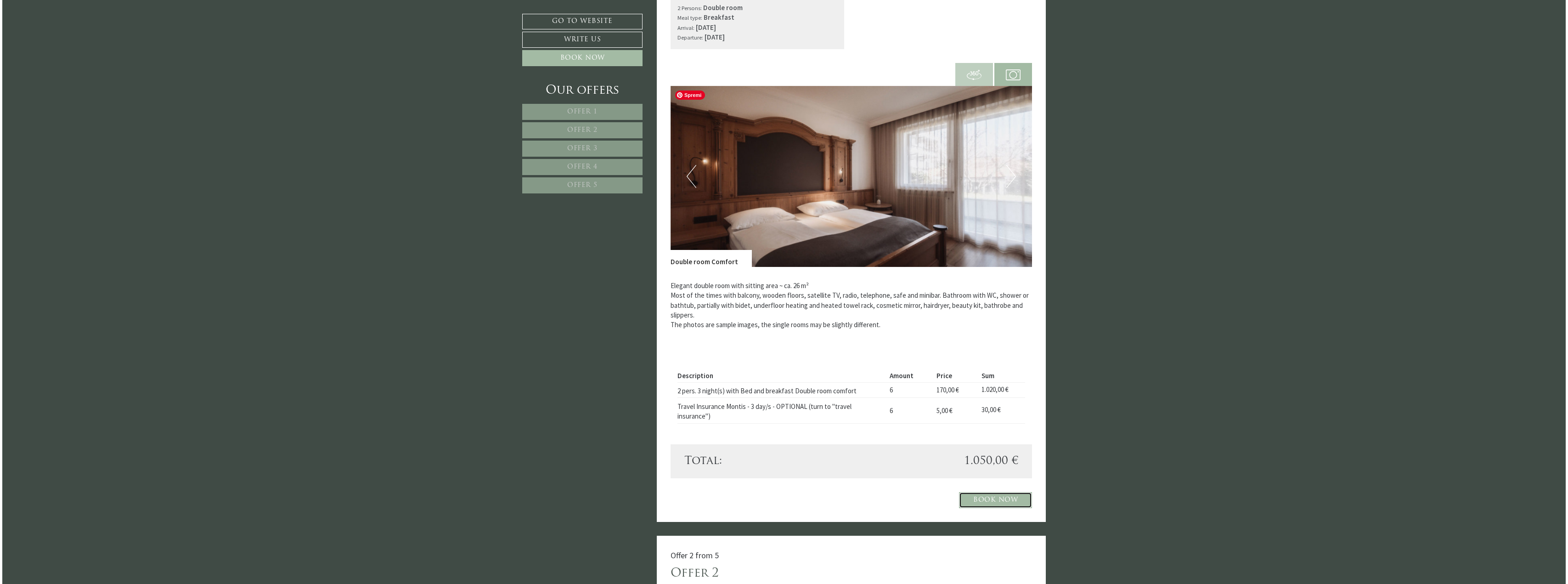
scroll to position [322, 0]
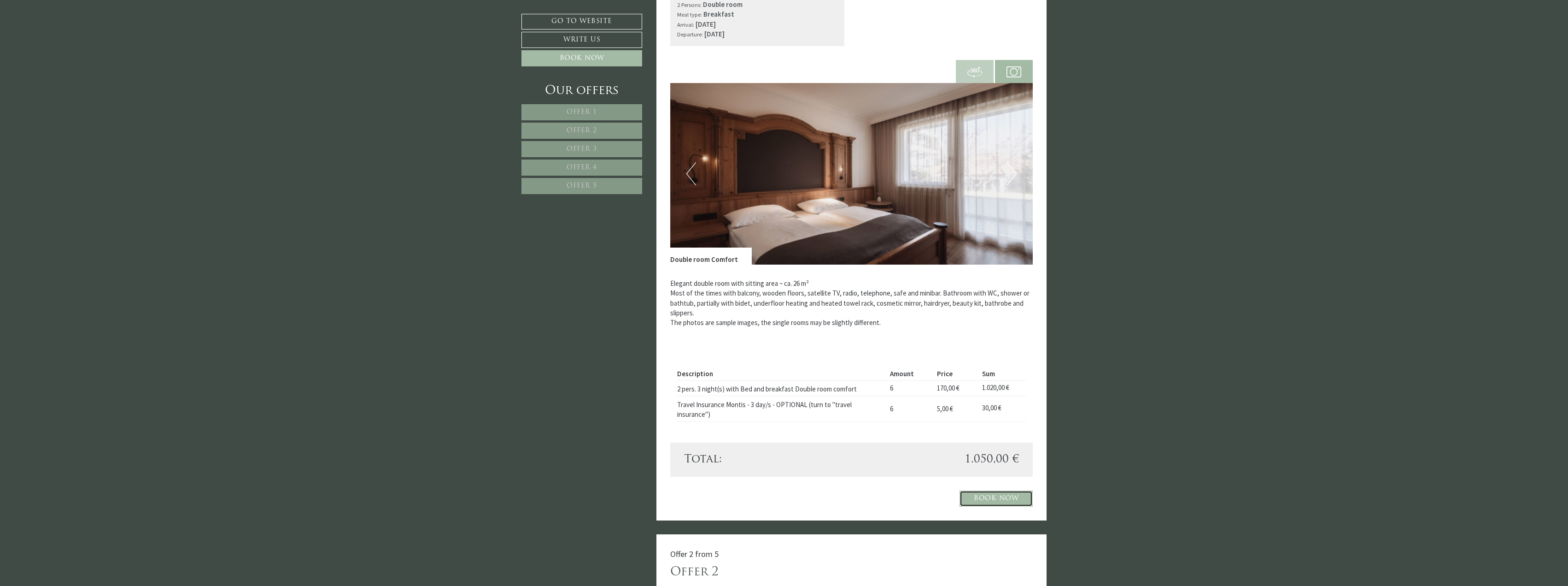
click at [982, 493] on link "Book now" at bounding box center [996, 499] width 73 height 16
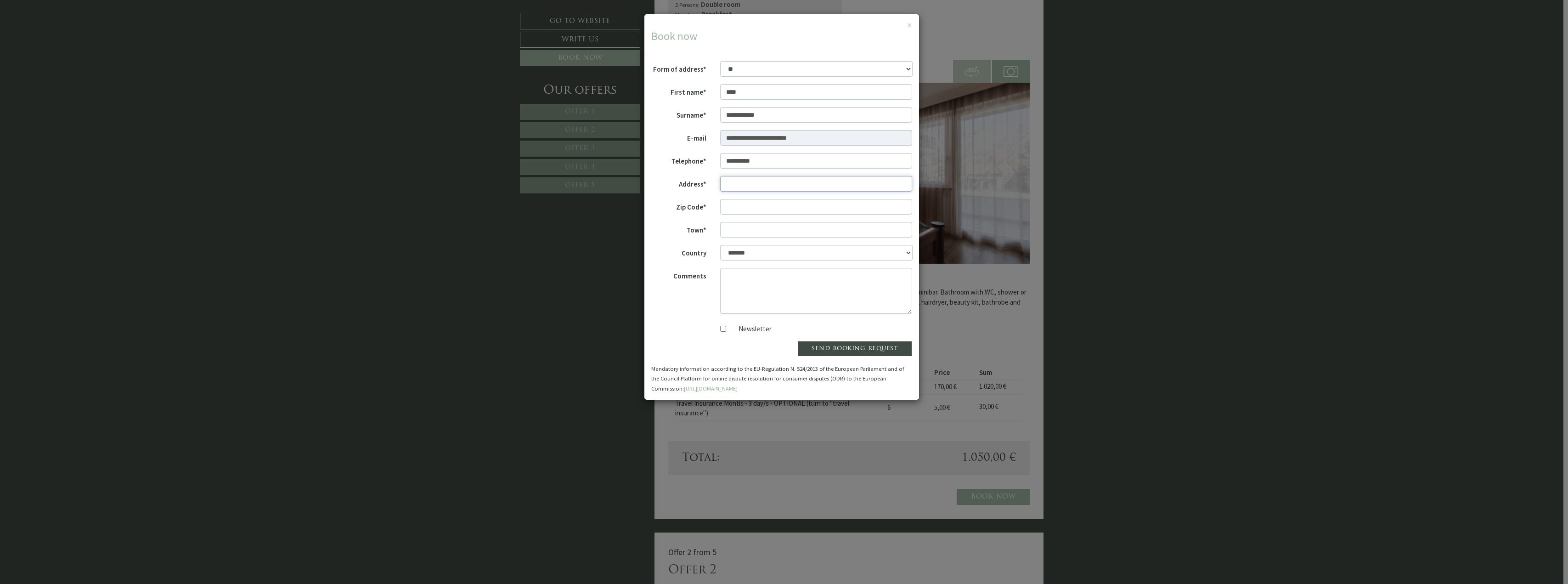
click at [740, 186] on input "Address*" at bounding box center [816, 184] width 192 height 16
type input "**********"
type input "*****"
type input "********"
click at [743, 287] on textarea "Comments" at bounding box center [816, 290] width 192 height 46
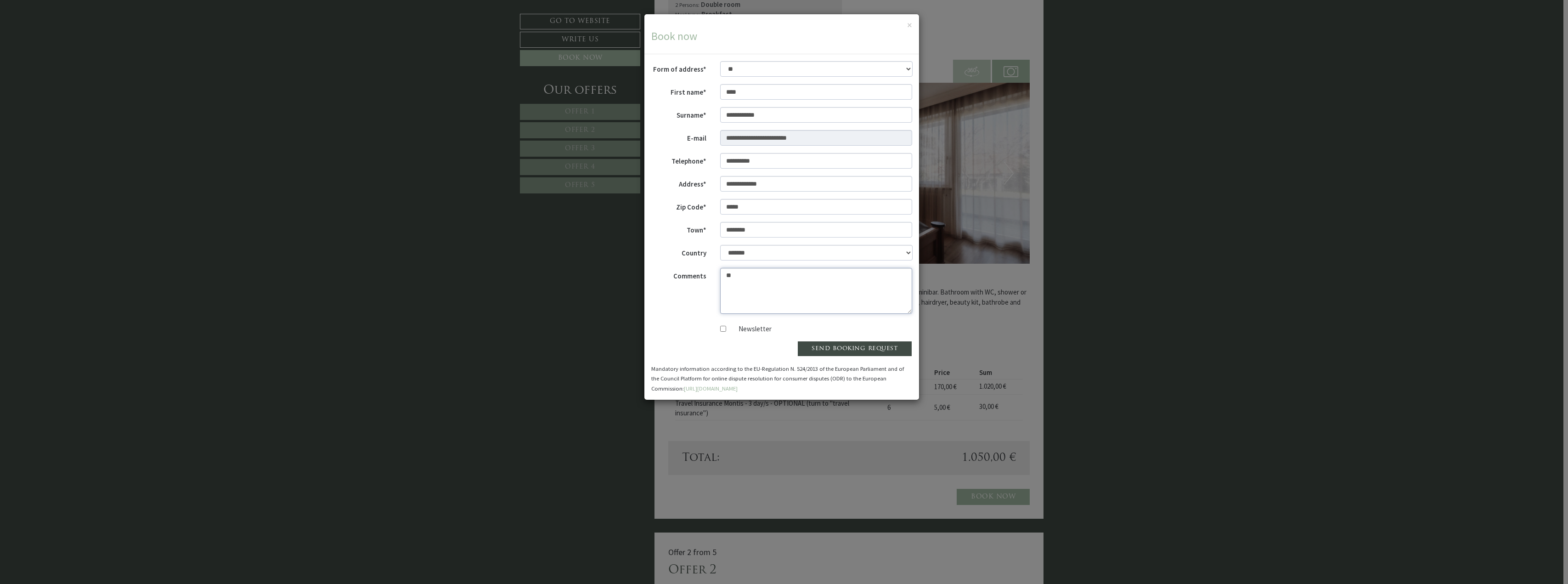
type textarea "*"
type textarea "**********"
click at [881, 343] on button "send booking request" at bounding box center [855, 349] width 115 height 16
